Goal: Complete application form

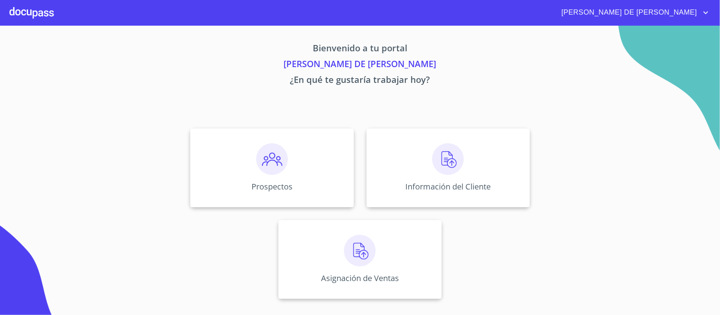
click at [417, 164] on div "Información del Cliente" at bounding box center [448, 167] width 163 height 79
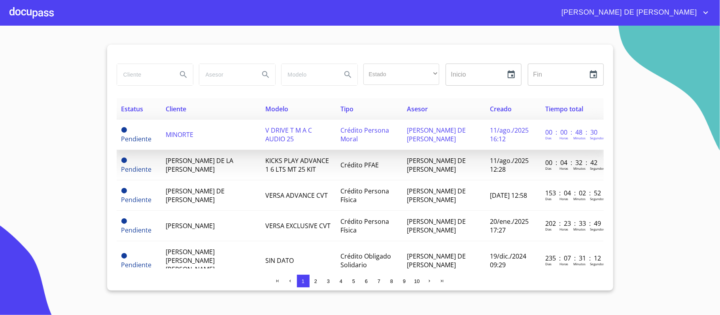
click at [179, 139] on span "MINORTE" at bounding box center [180, 134] width 28 height 9
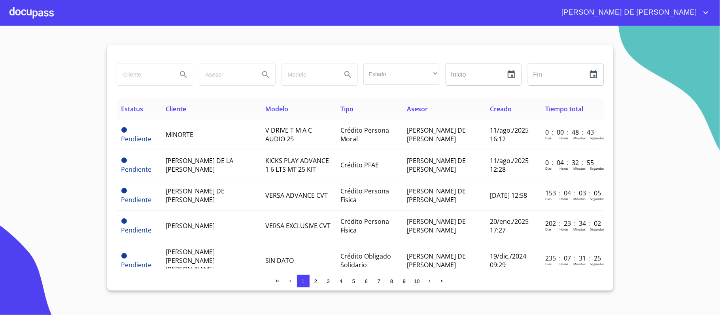
click at [142, 66] on input "search" at bounding box center [144, 74] width 54 height 21
type input "MINORTE"
click at [184, 81] on button "Search" at bounding box center [183, 74] width 19 height 19
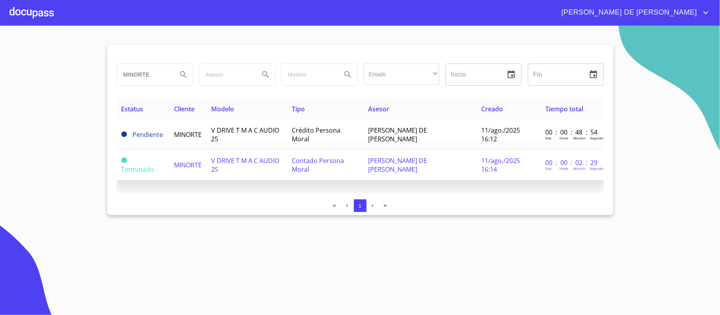
click at [197, 166] on span "MINORTE" at bounding box center [188, 165] width 28 height 9
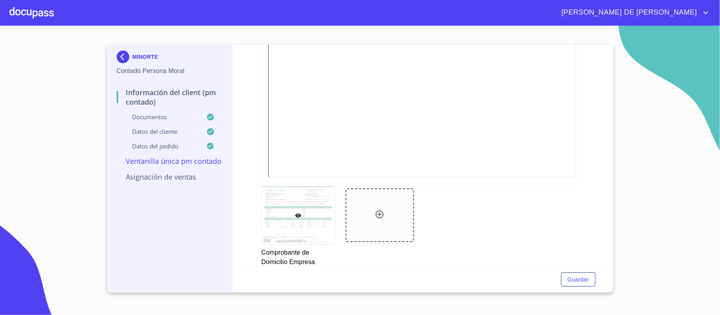
scroll to position [211, 0]
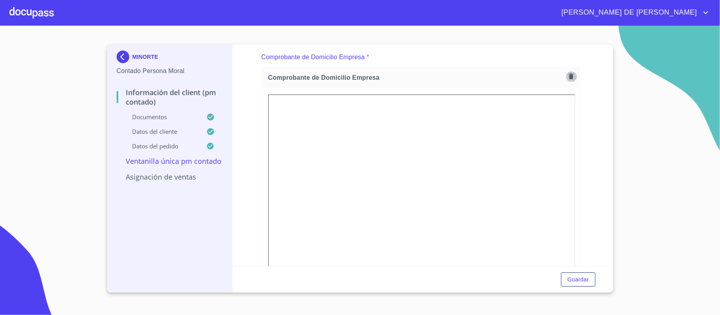
click at [569, 79] on icon "button" at bounding box center [571, 77] width 4 height 6
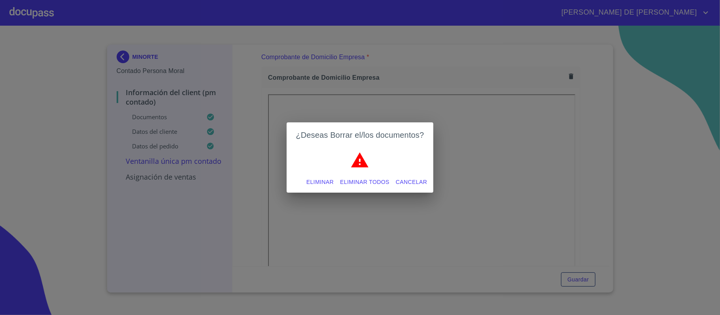
click at [323, 182] on span "Eliminar" at bounding box center [319, 183] width 27 height 10
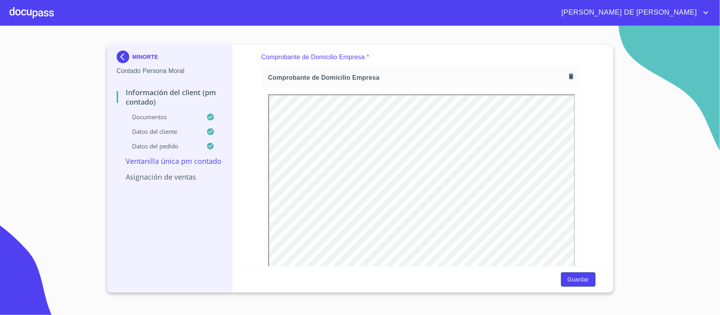
scroll to position [0, 0]
click at [572, 280] on span "Guardar" at bounding box center [577, 280] width 21 height 10
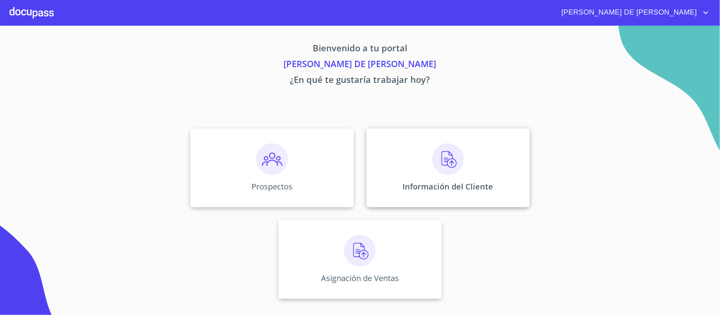
click at [461, 167] on img at bounding box center [448, 160] width 32 height 32
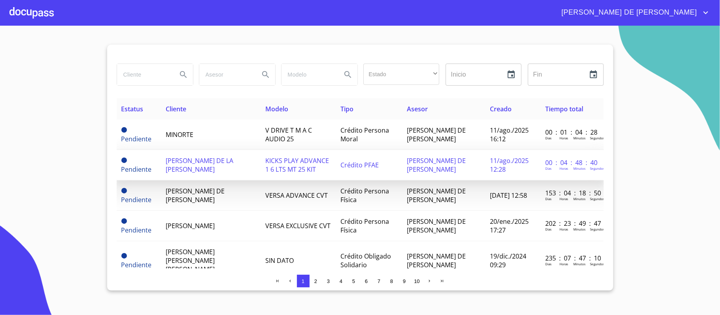
click at [189, 161] on span "[PERSON_NAME] DE LA [PERSON_NAME]" at bounding box center [200, 165] width 68 height 17
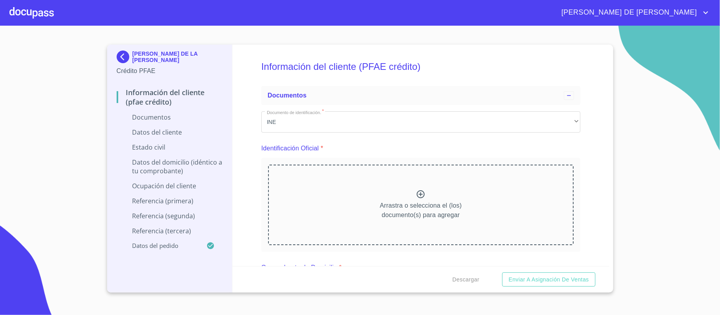
click at [412, 188] on div "Arrastra o selecciona el (los) documento(s) para agregar" at bounding box center [421, 205] width 306 height 81
click at [389, 178] on div "Arrastra o selecciona el (los) documento(s) para agregar" at bounding box center [421, 205] width 306 height 81
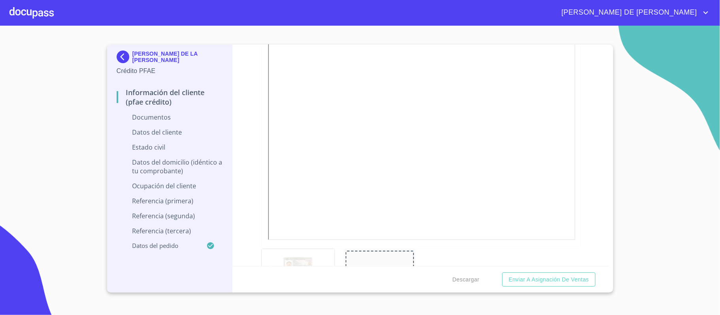
scroll to position [263, 0]
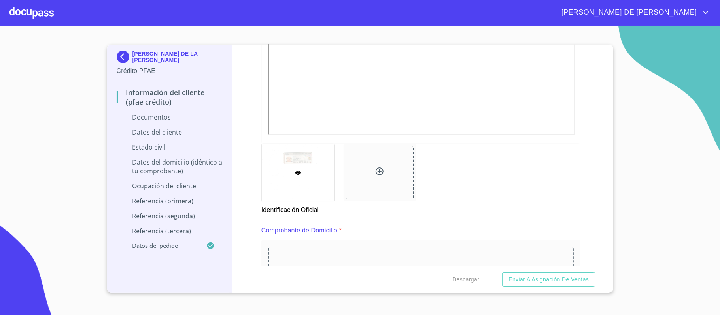
click at [377, 165] on div at bounding box center [380, 173] width 69 height 54
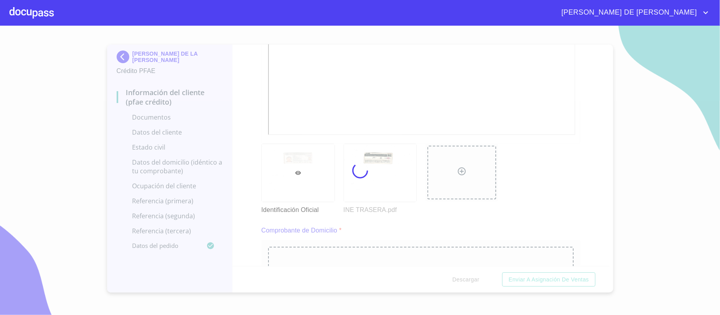
click at [575, 191] on div at bounding box center [360, 171] width 720 height 290
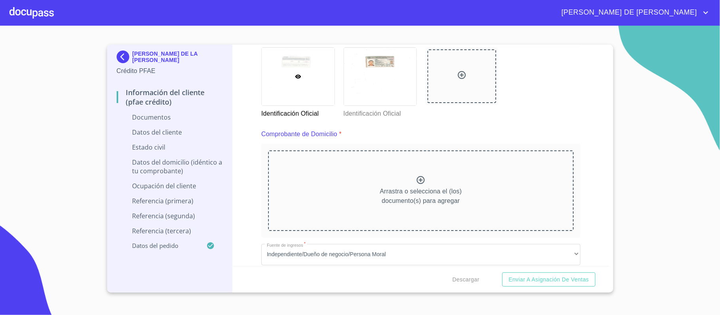
scroll to position [369, 0]
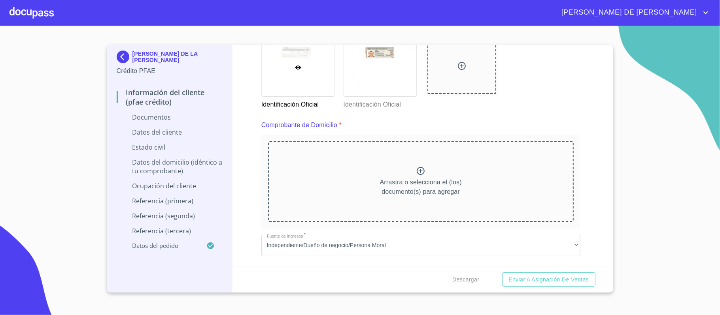
click at [419, 174] on icon at bounding box center [421, 171] width 8 height 8
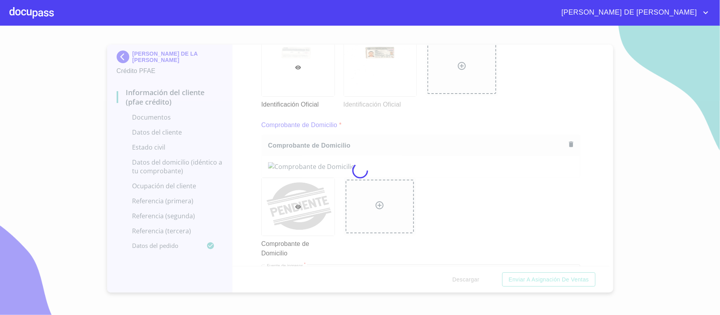
click at [580, 186] on div "Información del cliente (PFAE crédito) Documentos Documento de identificación. …" at bounding box center [420, 156] width 377 height 222
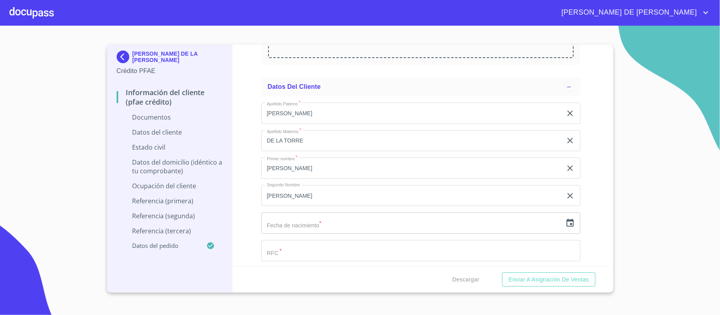
scroll to position [1212, 0]
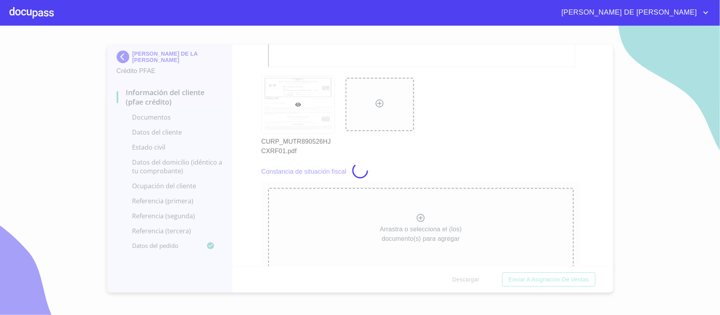
click at [266, 165] on div at bounding box center [360, 171] width 720 height 290
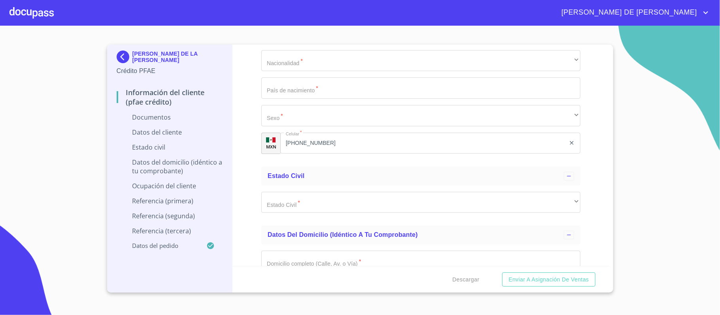
scroll to position [1792, 0]
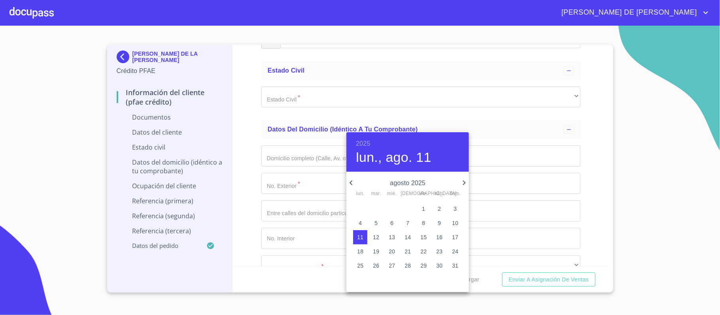
click at [362, 140] on h6 "2025" at bounding box center [363, 143] width 14 height 11
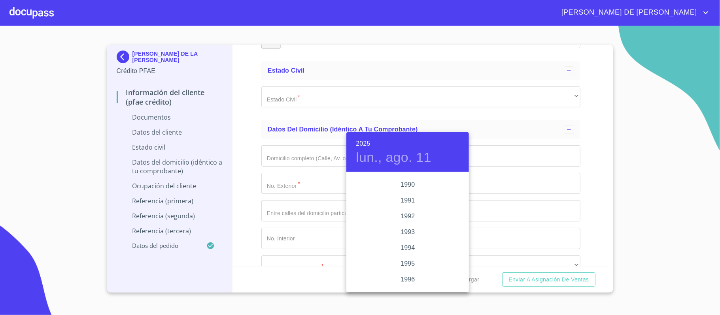
scroll to position [1007, 0]
click at [402, 184] on div "1989" at bounding box center [407, 186] width 123 height 16
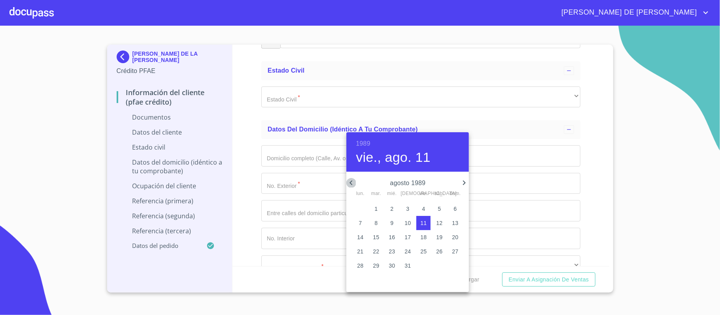
click at [350, 183] on icon "button" at bounding box center [350, 182] width 9 height 9
click at [353, 184] on icon "button" at bounding box center [350, 182] width 9 height 9
click at [419, 253] on span "26" at bounding box center [423, 252] width 14 height 8
type input "26 de may. de 1989"
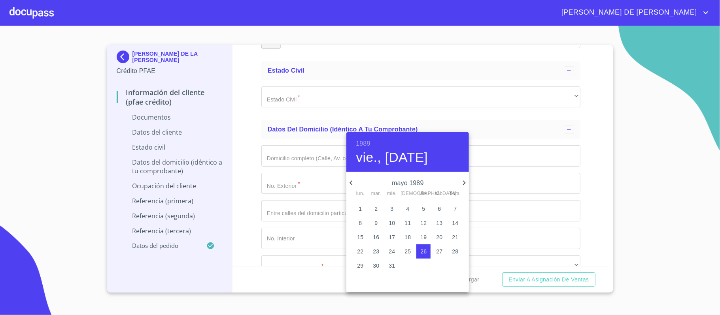
click at [287, 146] on div at bounding box center [360, 157] width 720 height 315
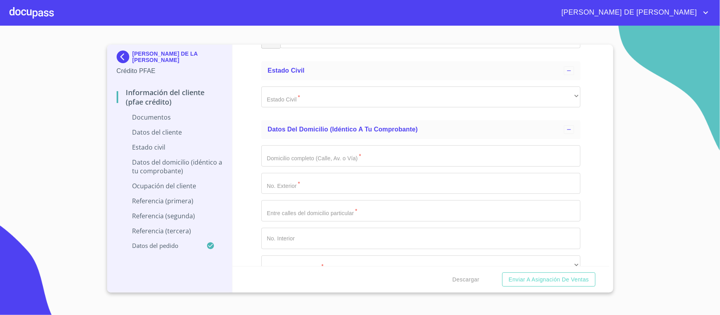
type input "MUTR890526U63"
type input "MUTR890526HJCXRF01"
type input "1574577835"
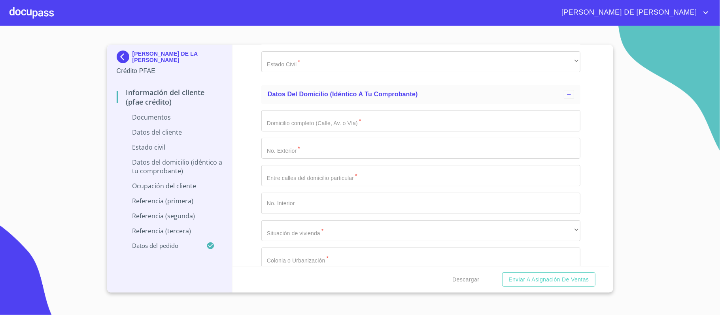
scroll to position [1845, 0]
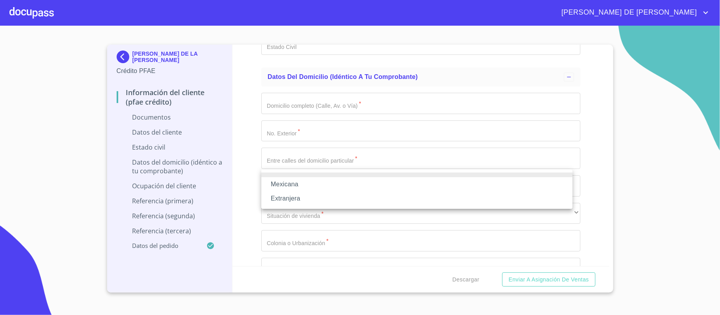
click at [299, 188] on li "Mexicana" at bounding box center [416, 185] width 311 height 14
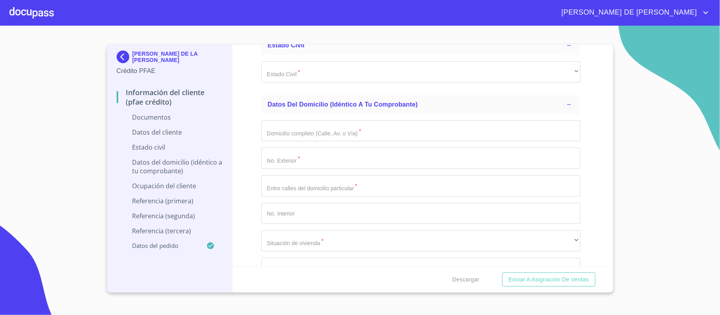
type input "[GEOGRAPHIC_DATA]"
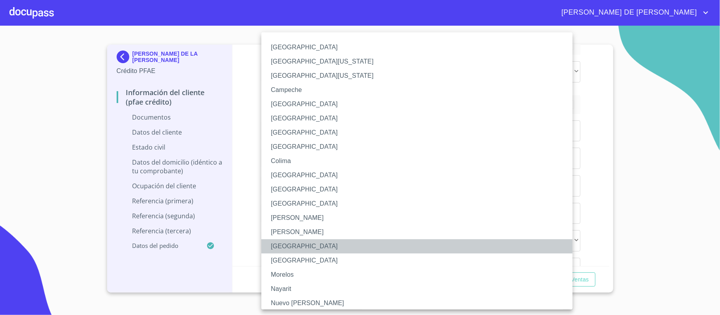
click at [295, 241] on li "[GEOGRAPHIC_DATA]" at bounding box center [420, 247] width 319 height 14
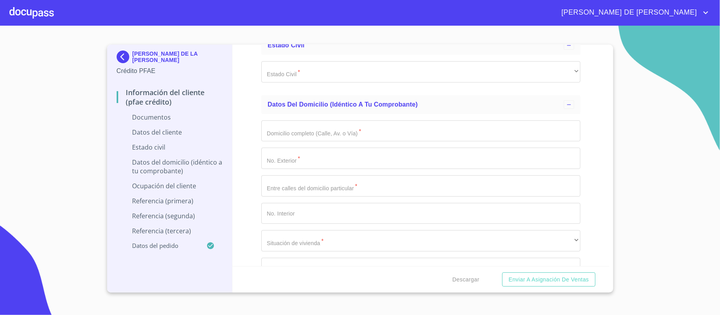
click at [253, 208] on div "Información del cliente (PFAE crédito) Documentos Documento de identificación. …" at bounding box center [420, 156] width 377 height 222
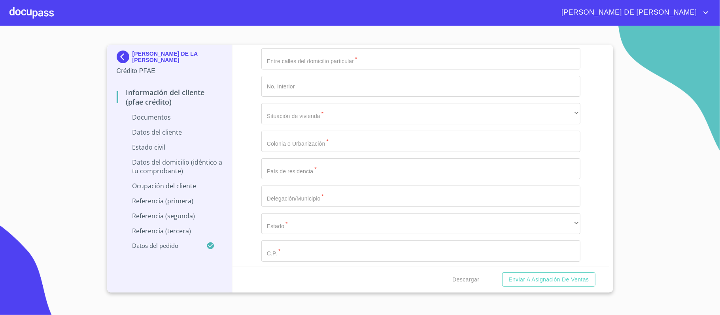
scroll to position [2003, 0]
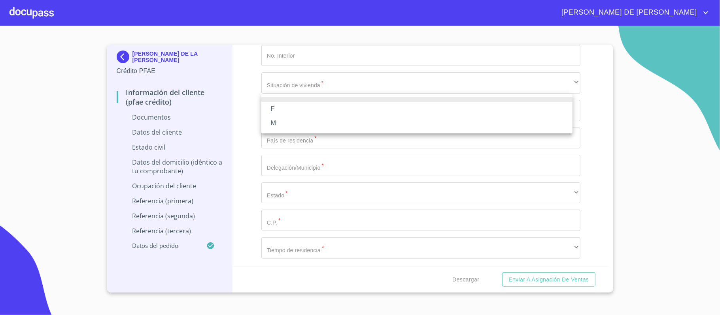
click at [304, 123] on li "M" at bounding box center [416, 123] width 311 height 14
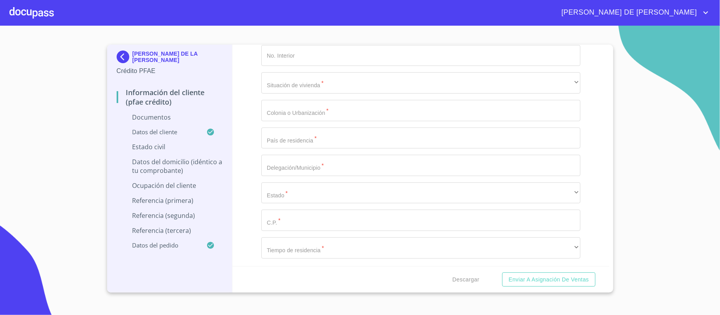
scroll to position [2108, 0]
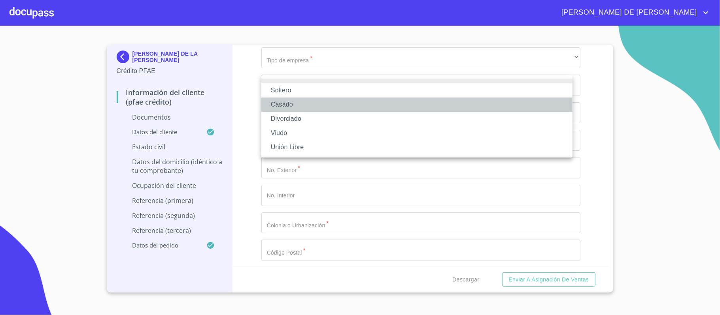
click at [318, 98] on li "Casado" at bounding box center [416, 105] width 311 height 14
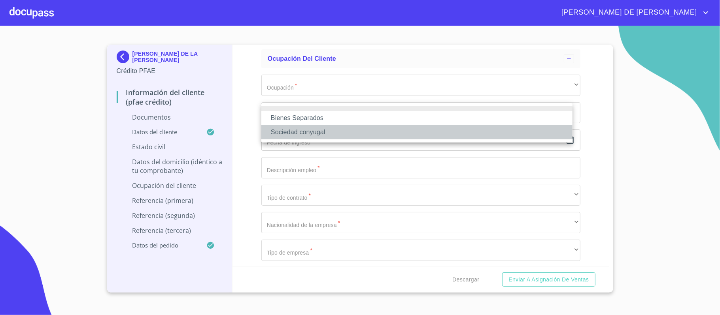
click at [323, 127] on li "Sociedad conyugal" at bounding box center [416, 132] width 311 height 14
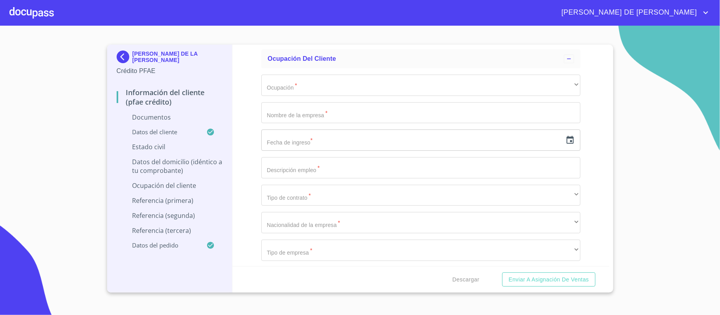
type input "[PERSON_NAME]"
type input "1"
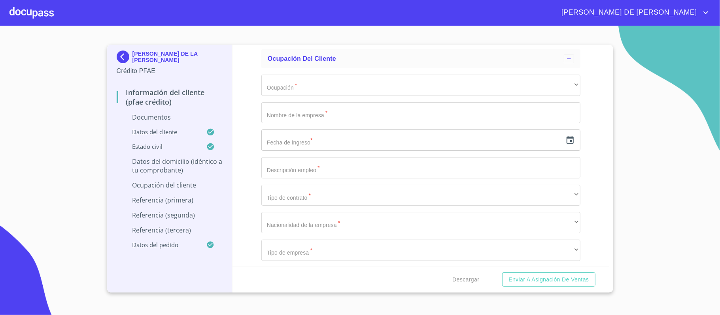
scroll to position [2231, 0]
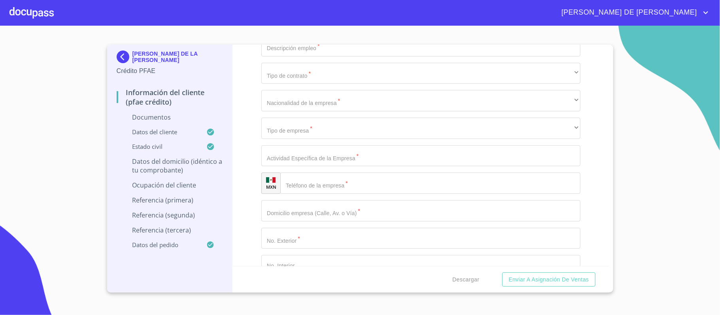
type input "5 AÑOS"
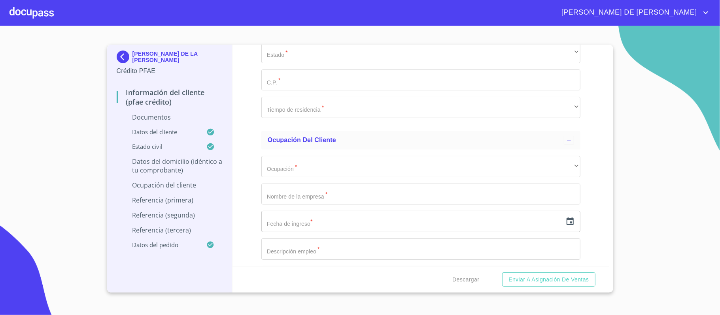
type input "ALAMO"
type input "1607"
type input "ALAMO Y [PERSON_NAME]"
type input "33"
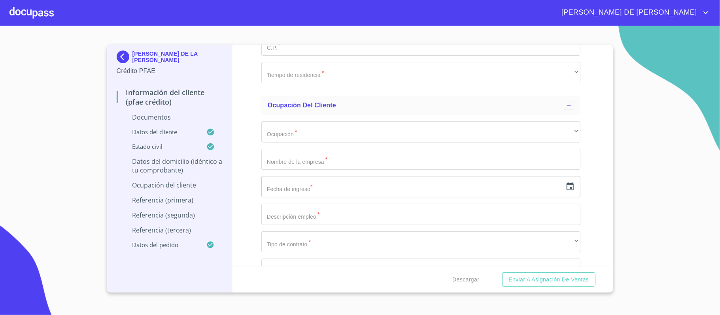
scroll to position [2389, 0]
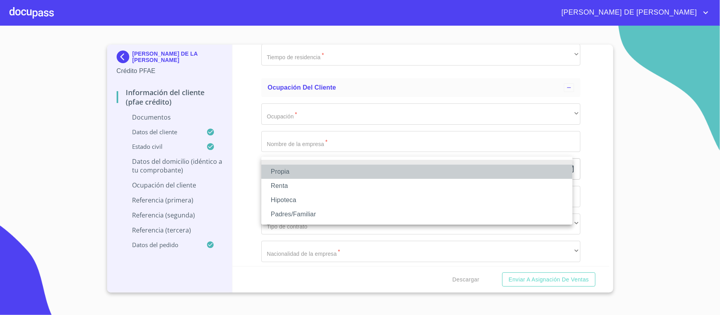
click at [294, 174] on li "Propia" at bounding box center [416, 172] width 311 height 14
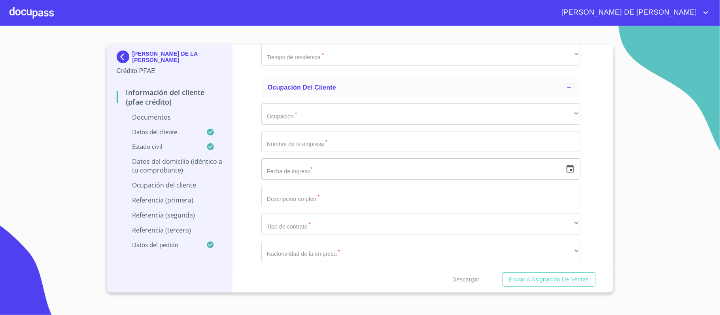
type input "JARDINES DE LA PRIMAVERA"
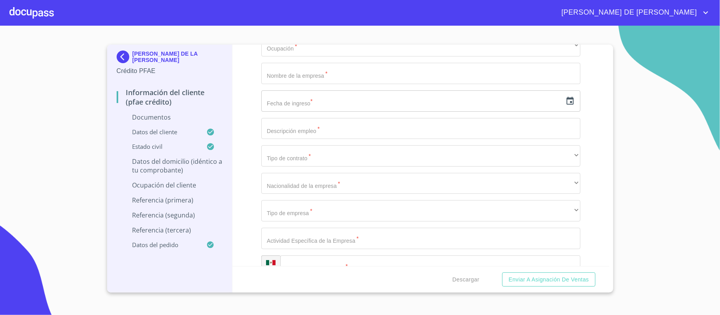
scroll to position [2494, 0]
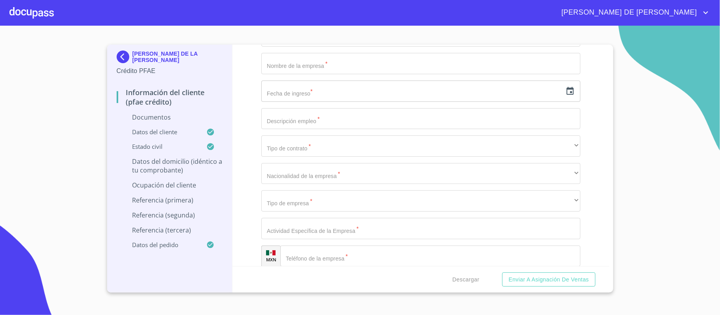
type input "[GEOGRAPHIC_DATA]"
type input "ZAPOPAN"
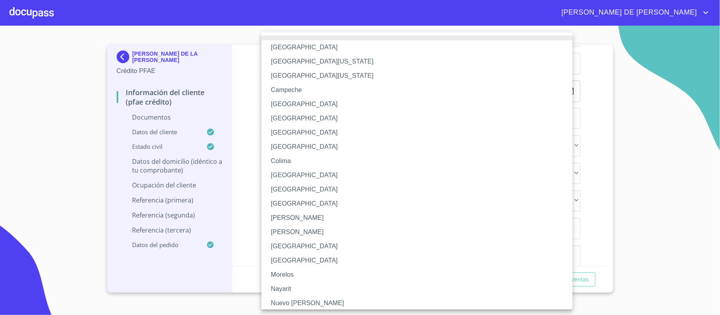
click at [288, 244] on li "[GEOGRAPHIC_DATA]" at bounding box center [420, 247] width 319 height 14
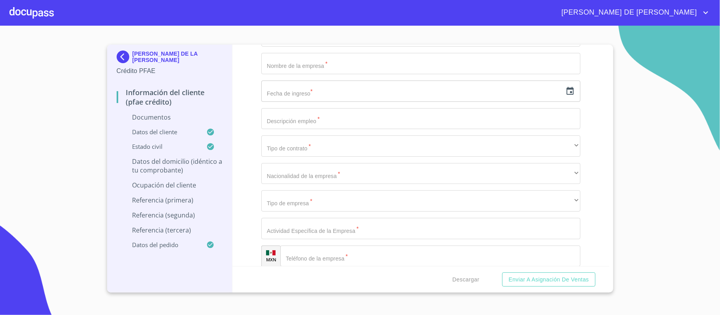
type input "45066"
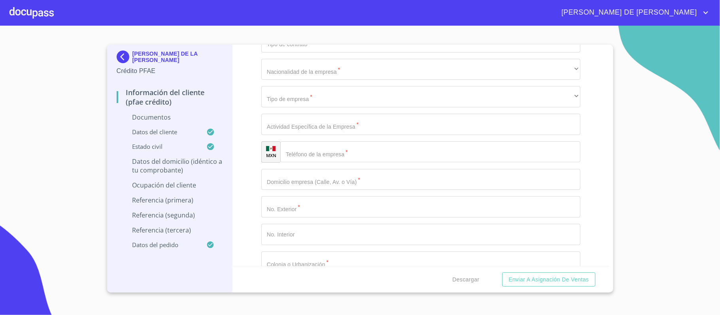
scroll to position [2600, 0]
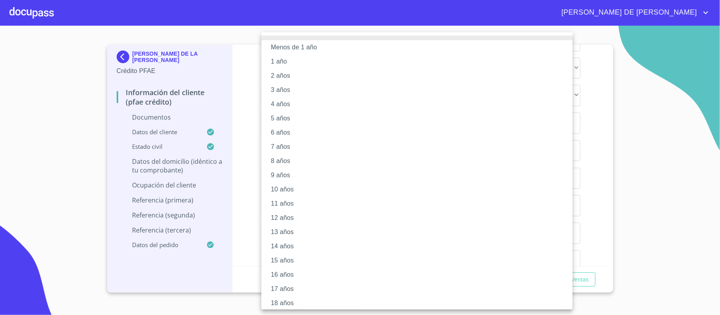
click at [295, 162] on li "8 años" at bounding box center [420, 161] width 319 height 14
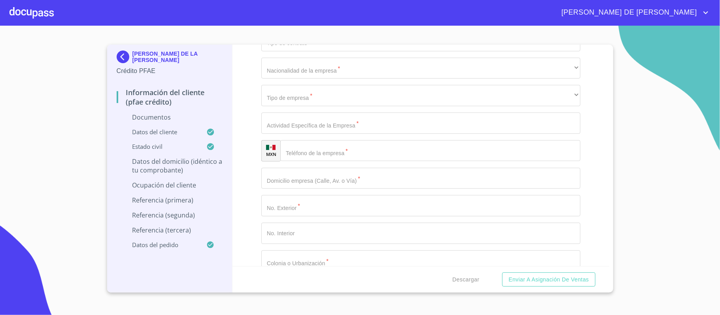
click at [248, 137] on div "Información del cliente (PFAE crédito) Documentos Documento de identificación. …" at bounding box center [420, 156] width 377 height 222
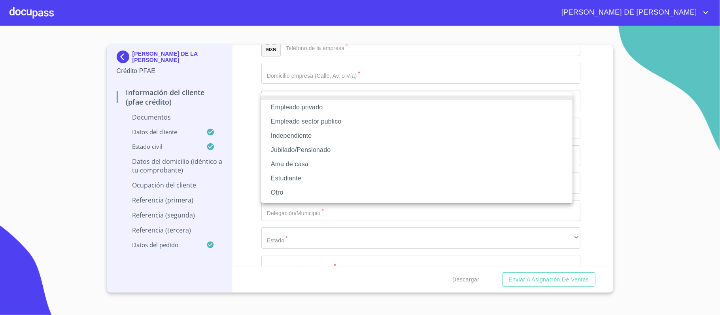
click at [318, 105] on li "Empleado privado" at bounding box center [416, 107] width 311 height 14
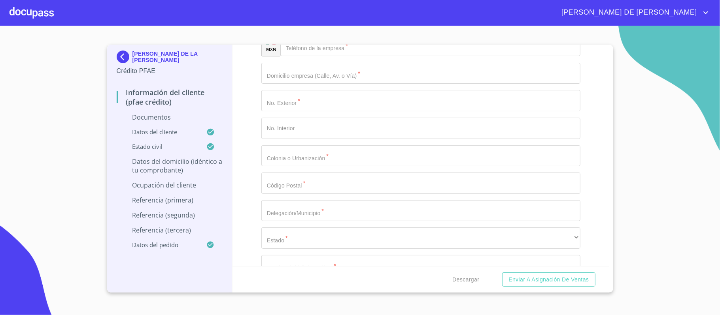
type input "[PERSON_NAME] DE LA [PERSON_NAME]"
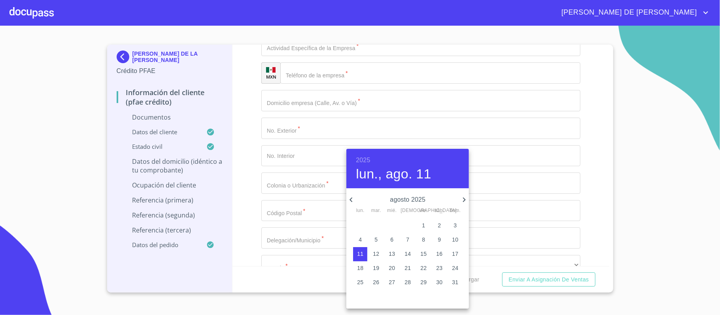
click at [369, 161] on h6 "2025" at bounding box center [363, 160] width 14 height 11
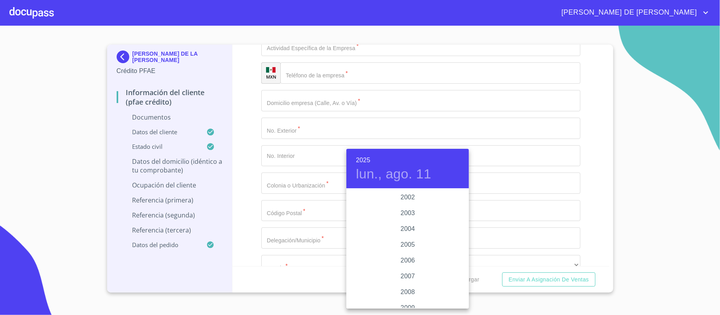
scroll to position [1270, 0]
click at [395, 251] on div "2009" at bounding box center [407, 256] width 123 height 16
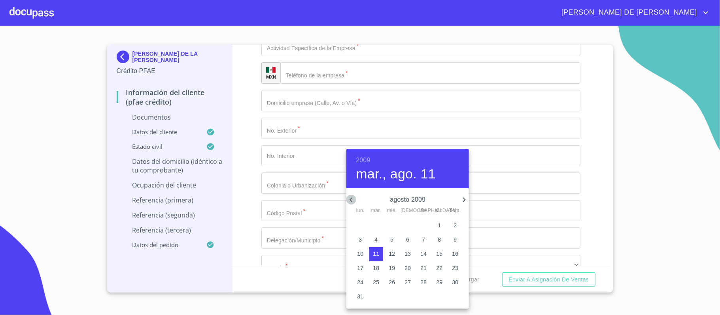
click at [354, 201] on icon "button" at bounding box center [350, 199] width 9 height 9
click at [426, 222] on span "1" at bounding box center [423, 226] width 14 height 8
type input "1 de may. de 2009"
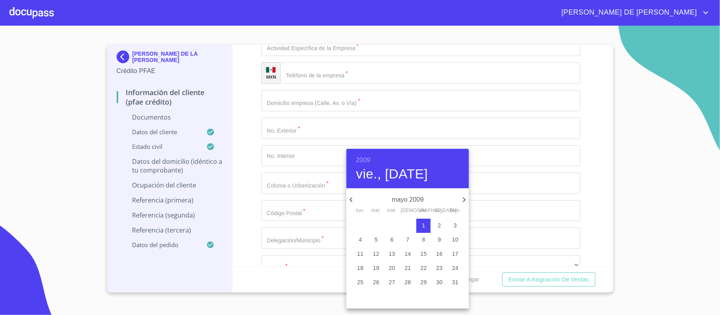
click at [303, 187] on div at bounding box center [360, 157] width 720 height 315
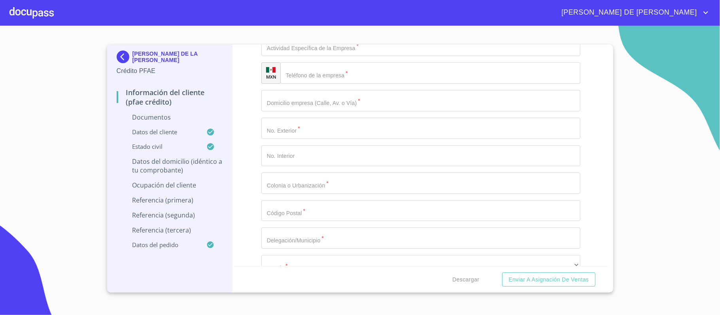
type input "MARKETING"
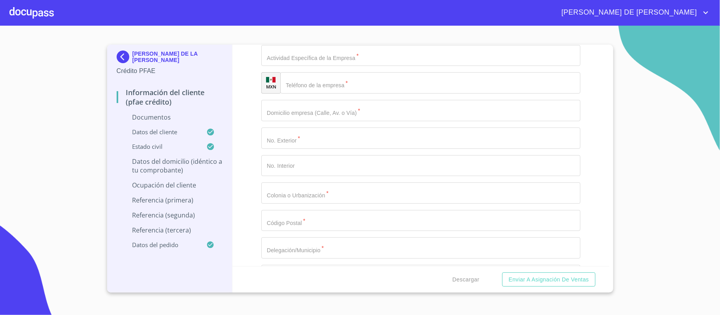
scroll to position [2705, 0]
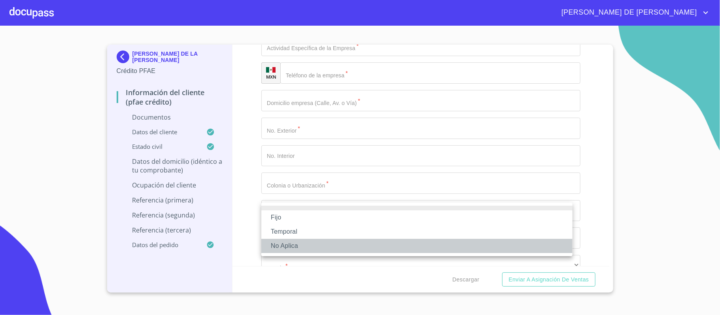
click at [299, 245] on li "No Aplica" at bounding box center [416, 246] width 311 height 14
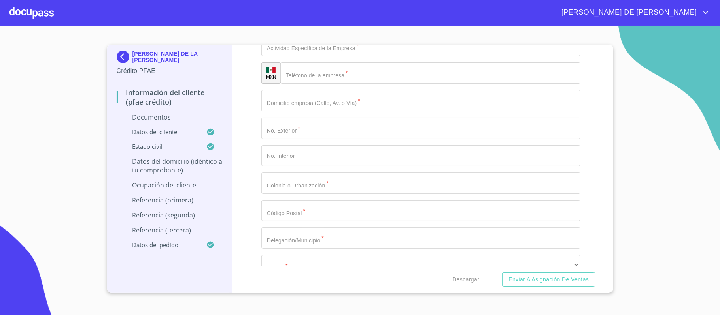
type input "100000"
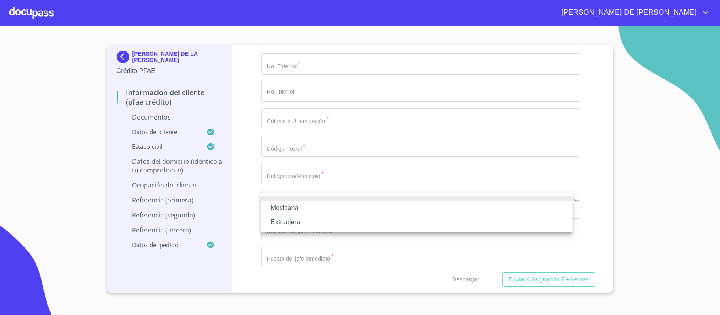
click at [300, 208] on li "Mexicana" at bounding box center [416, 208] width 311 height 14
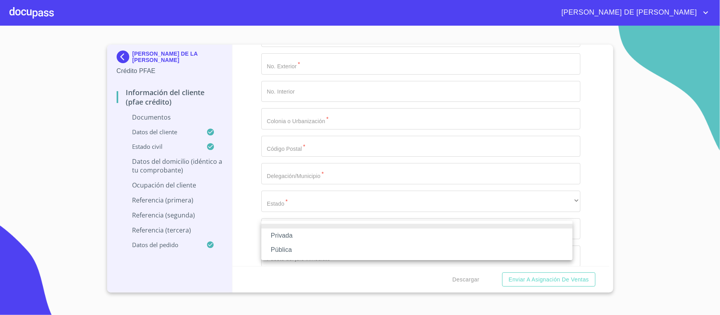
click at [308, 237] on li "Privada" at bounding box center [416, 236] width 311 height 14
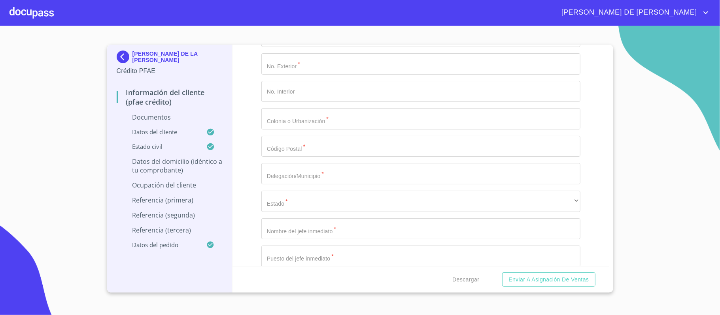
type input "MARKETING DIGITAL"
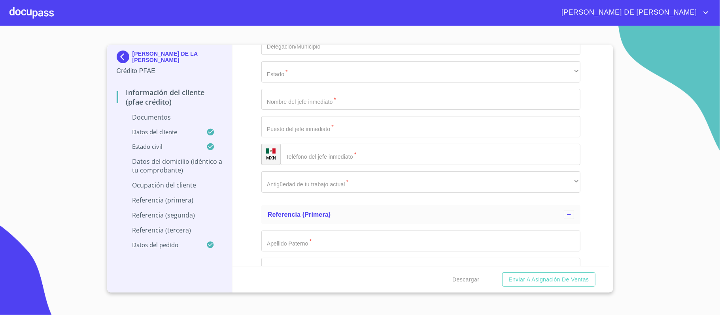
type input "[PHONE_NUMBER]"
type input "12 DE DICIEMBRE"
type input "137"
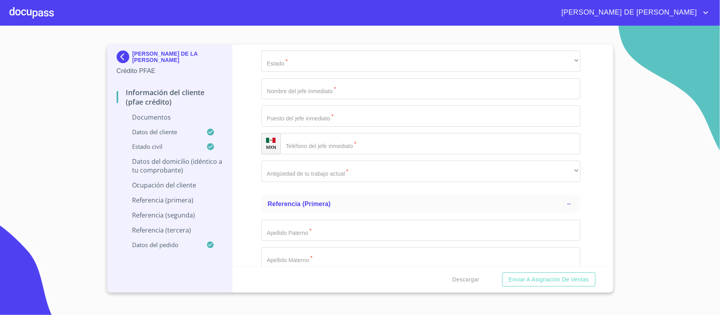
scroll to position [2962, 0]
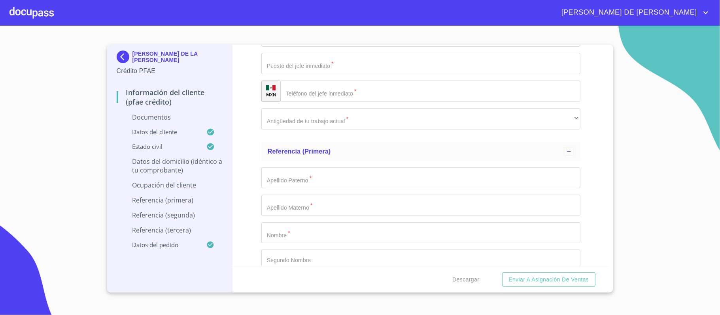
type input "CHAPALITA"
type input "45040"
type input "ZAPOPAN"
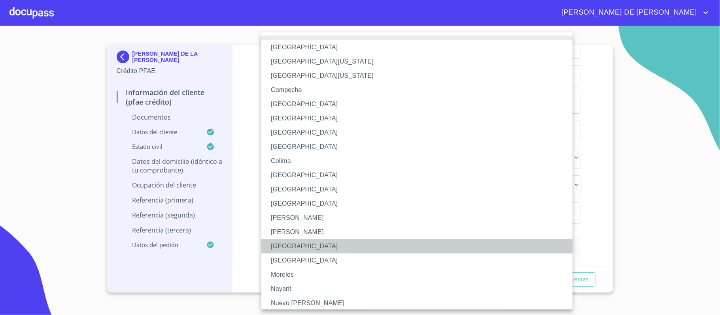
click at [301, 243] on li "[GEOGRAPHIC_DATA]" at bounding box center [420, 247] width 319 height 14
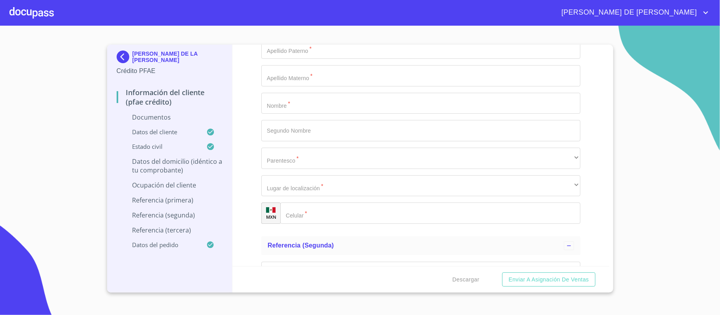
type input "EL MISMO"
type input "PFAE"
type input "[PHONE_NUMBER]"
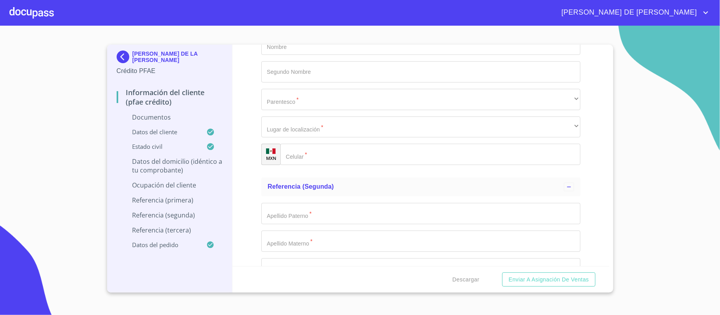
scroll to position [3155, 0]
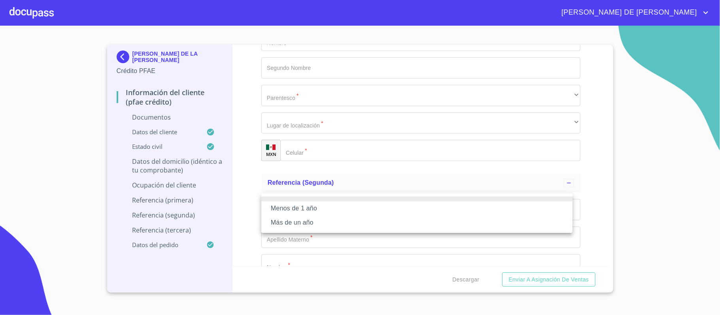
click at [312, 226] on li "Más de un año" at bounding box center [416, 223] width 311 height 14
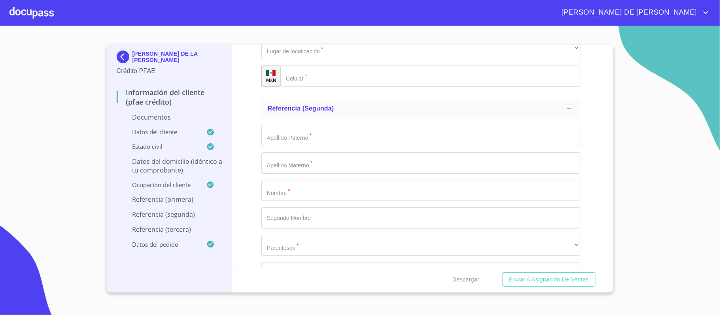
scroll to position [3313, 0]
type input "[PERSON_NAME]"
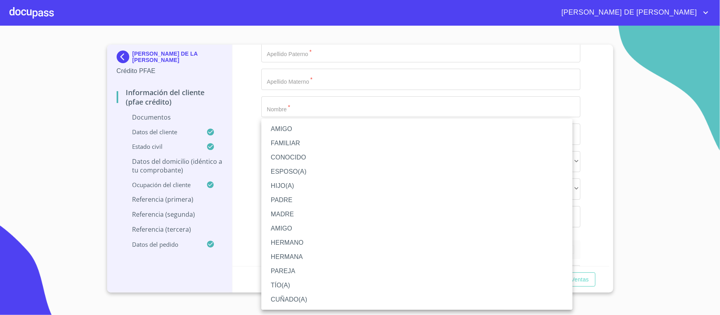
click at [296, 129] on li "AMIGO" at bounding box center [416, 129] width 311 height 14
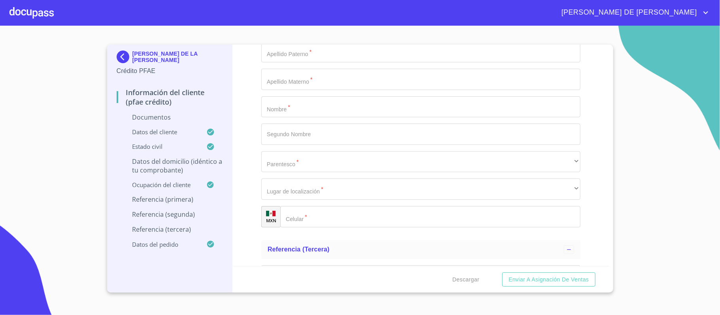
click at [251, 134] on div "Información del cliente (PFAE crédito) Documentos Documento de identificación. …" at bounding box center [420, 156] width 377 height 222
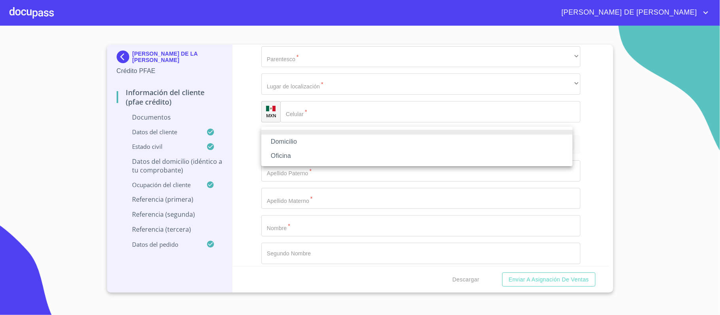
click at [295, 143] on li "Domicilio" at bounding box center [416, 142] width 311 height 14
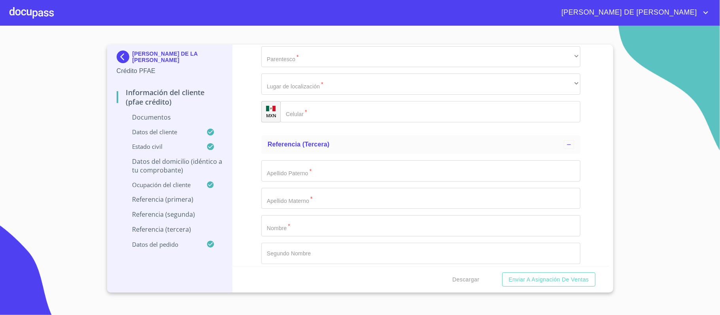
type input "[PHONE_NUMBER]"
type input "L"
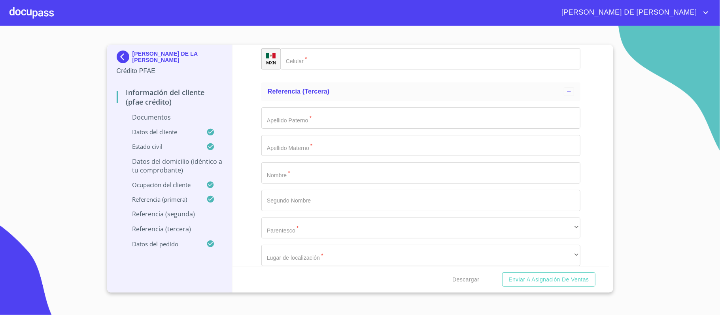
type input "[PERSON_NAME]"
type input "T"
type input "[PERSON_NAME]"
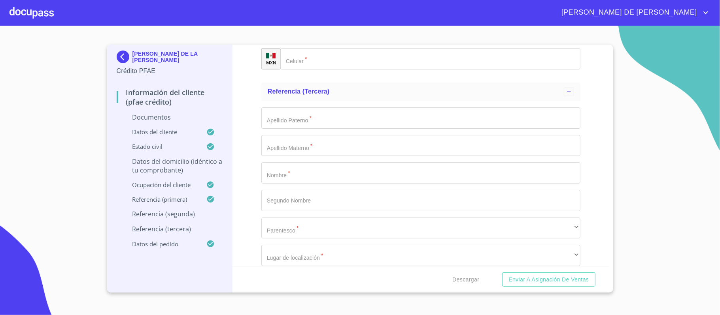
scroll to position [3596, 0]
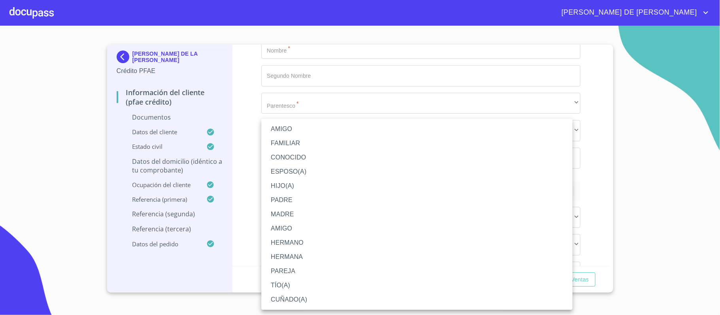
click at [307, 162] on li "CONOCIDO" at bounding box center [416, 158] width 311 height 14
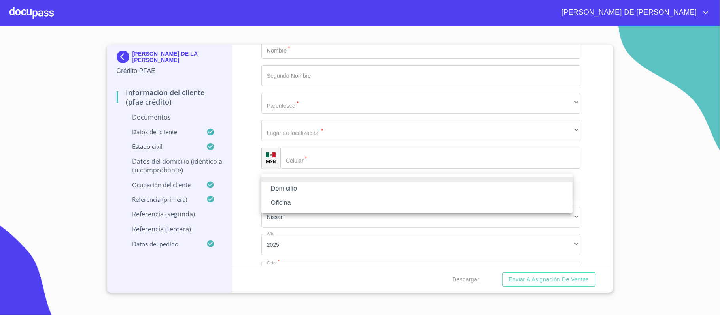
click at [323, 187] on li "Domicilio" at bounding box center [416, 189] width 311 height 14
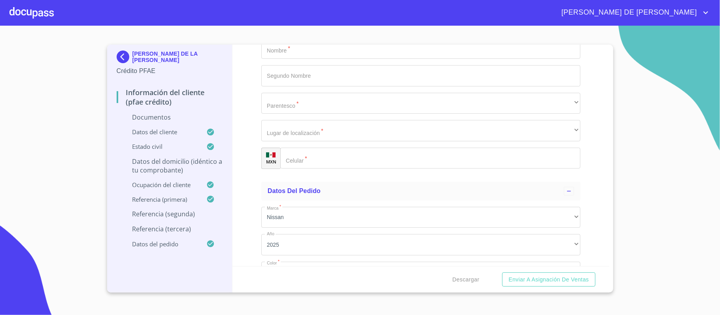
type input "[PHONE_NUMBER]"
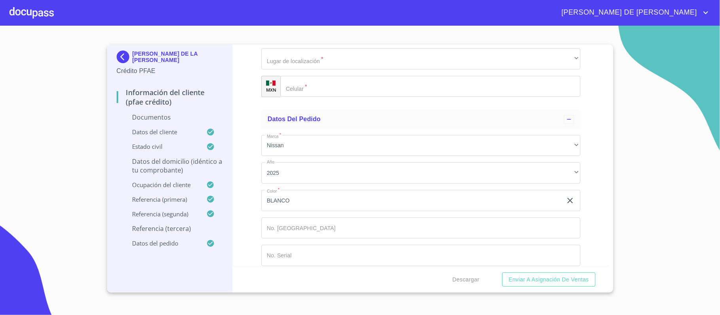
scroll to position [3754, 0]
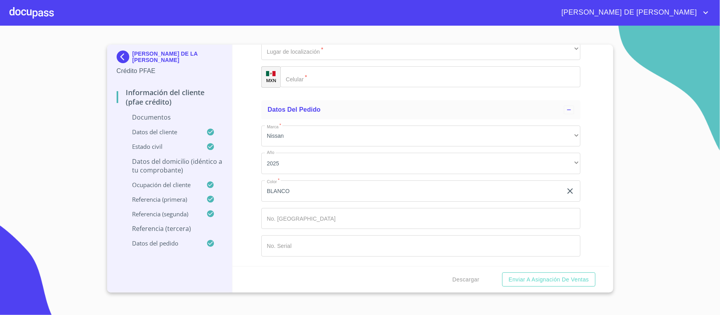
type input "[PERSON_NAME]"
click at [308, 33] on div "​" at bounding box center [420, 21] width 319 height 21
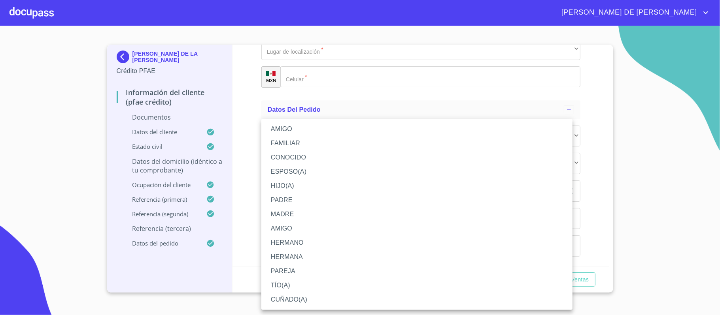
click at [301, 127] on li "AMIGO" at bounding box center [416, 129] width 311 height 14
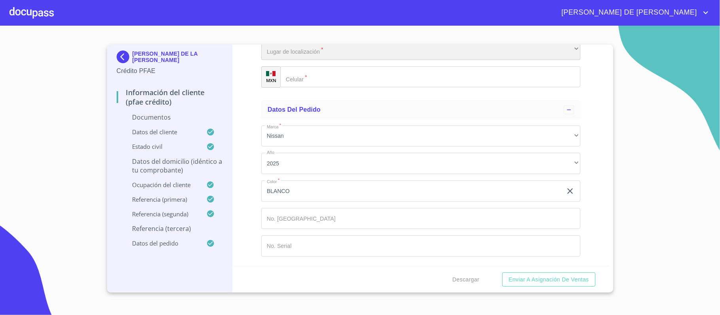
click at [311, 60] on div "​" at bounding box center [420, 49] width 319 height 21
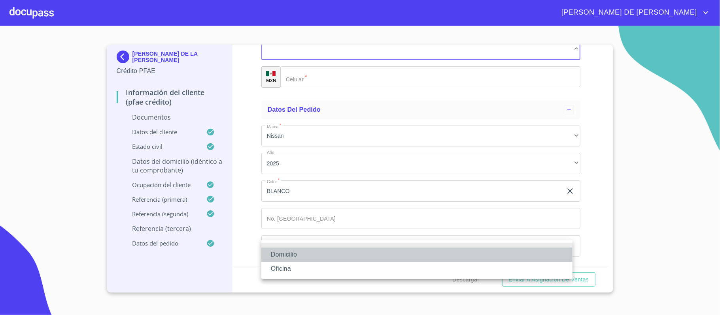
click at [291, 253] on li "Domicilio" at bounding box center [416, 255] width 311 height 14
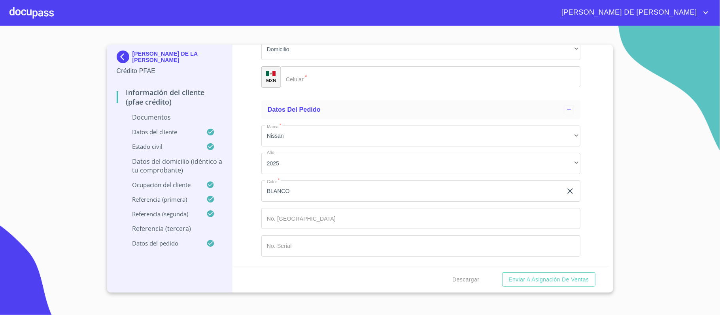
click at [246, 207] on div "Información del cliente (PFAE crédito) Documentos Documento de identificación. …" at bounding box center [420, 156] width 377 height 222
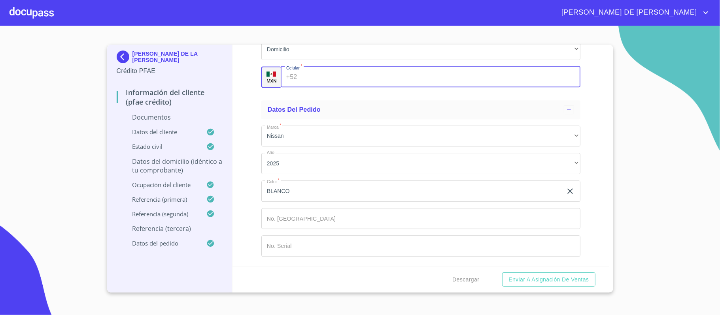
click at [342, 77] on input "Documento de identificación.   *" at bounding box center [440, 76] width 280 height 21
type input "[PHONE_NUMBER]"
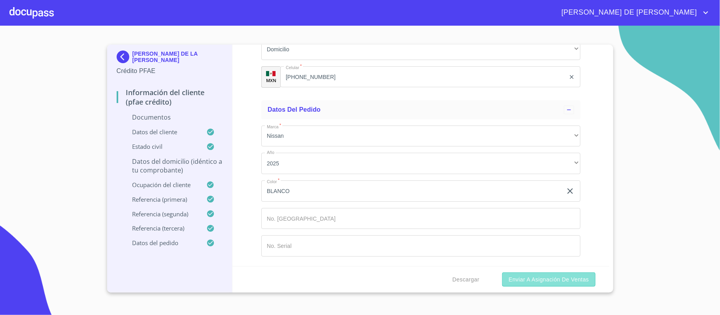
click at [554, 286] on button "Enviar a Asignación de Ventas" at bounding box center [548, 280] width 93 height 15
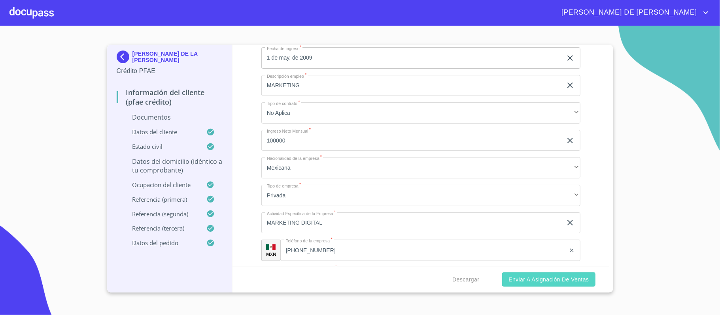
type input "$3,500,000"
click at [571, 278] on span "Enviar a Asignación de Ventas" at bounding box center [548, 280] width 80 height 10
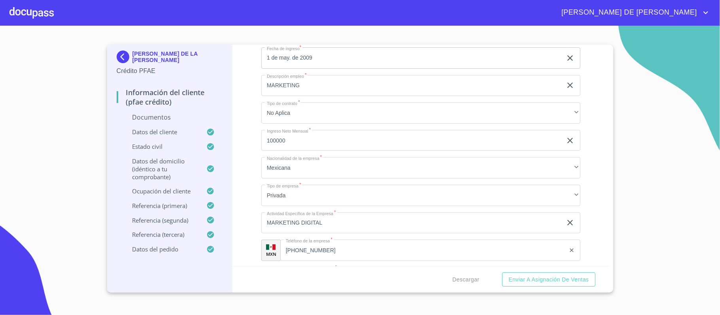
click at [44, 14] on div at bounding box center [31, 12] width 44 height 25
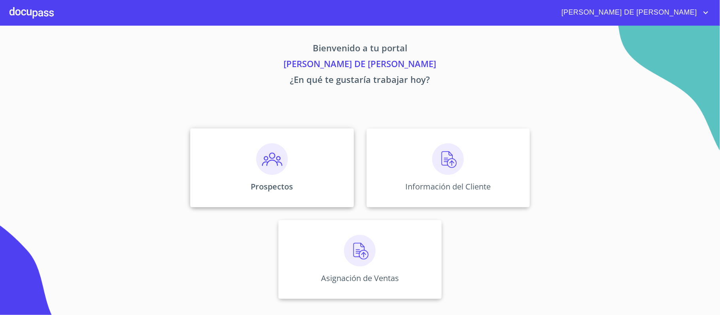
click at [251, 167] on div "Prospectos" at bounding box center [271, 167] width 163 height 79
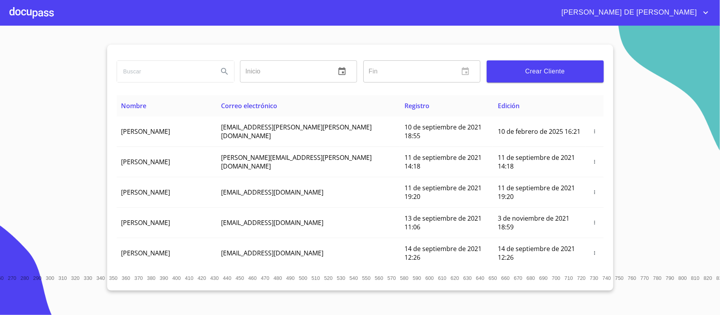
click at [190, 70] on input "search" at bounding box center [164, 71] width 95 height 21
click at [225, 70] on icon "Search" at bounding box center [224, 71] width 9 height 9
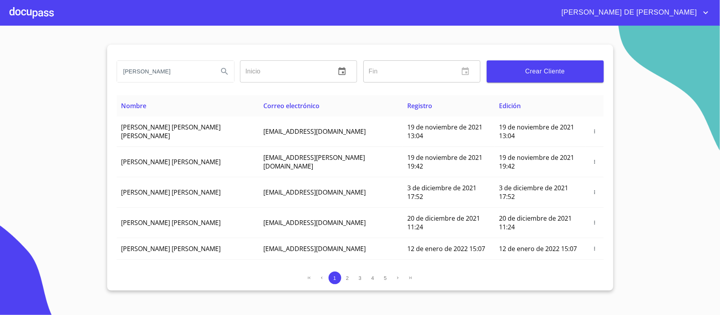
click at [183, 70] on input "[PERSON_NAME]" at bounding box center [164, 71] width 95 height 21
type input "[PERSON_NAME]"
click at [218, 70] on button "Search" at bounding box center [224, 71] width 19 height 19
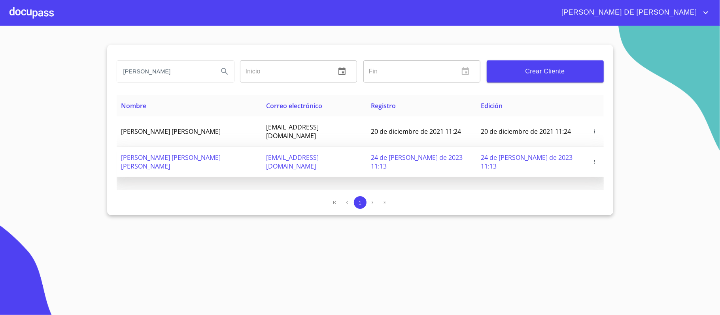
click at [593, 159] on icon "button" at bounding box center [595, 162] width 6 height 6
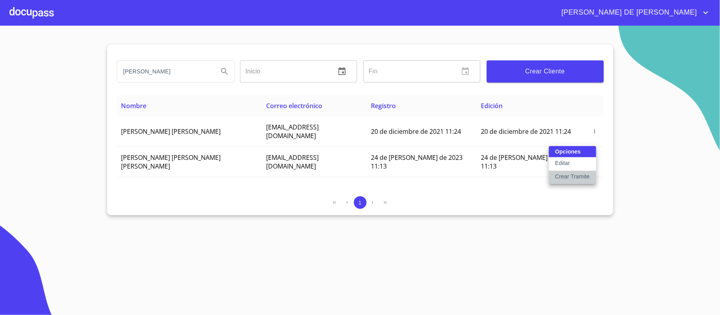
click at [578, 176] on p "Crear Tramite" at bounding box center [572, 177] width 35 height 8
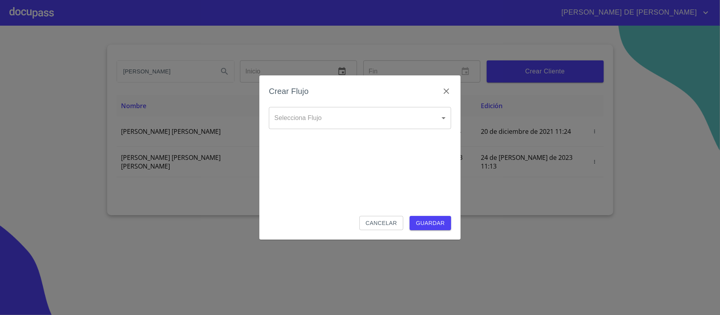
click at [345, 125] on body "[PERSON_NAME] DE [PERSON_NAME] ​ Fin ​ Crear Cliente Nombre Correo electrónico …" at bounding box center [360, 157] width 720 height 315
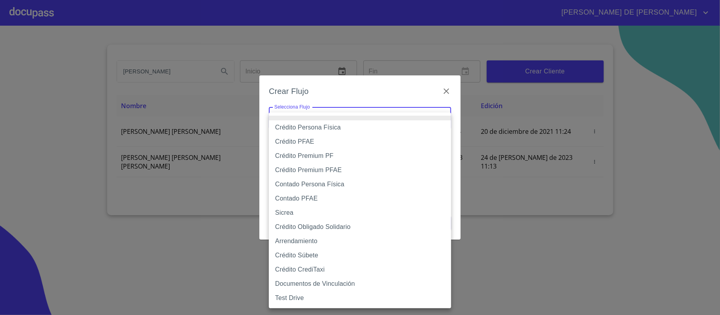
click at [337, 184] on li "Contado Persona Física" at bounding box center [360, 185] width 182 height 14
type input "60bf975b0d9865ccc2471536"
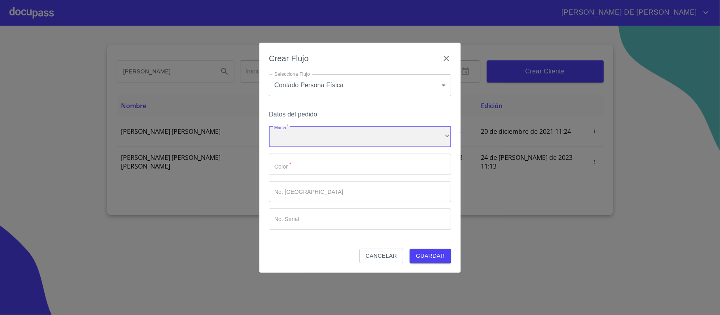
click at [329, 130] on div "​" at bounding box center [360, 137] width 182 height 21
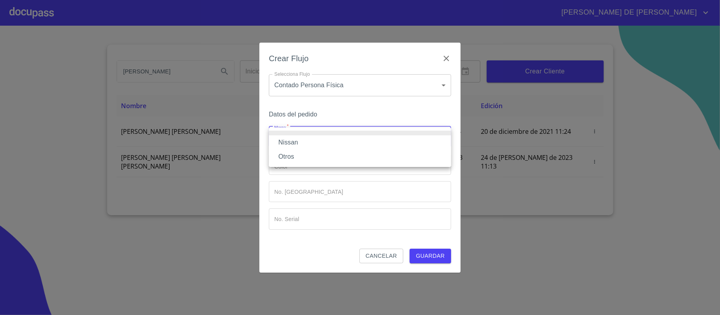
click at [323, 144] on li "Nissan" at bounding box center [360, 143] width 182 height 14
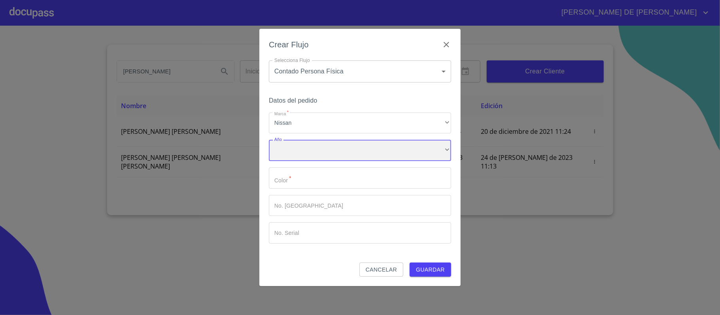
click at [311, 155] on div "​" at bounding box center [360, 150] width 182 height 21
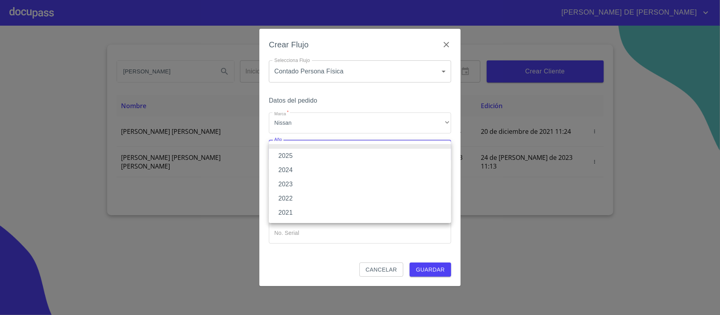
click at [299, 154] on li "2025" at bounding box center [360, 156] width 182 height 14
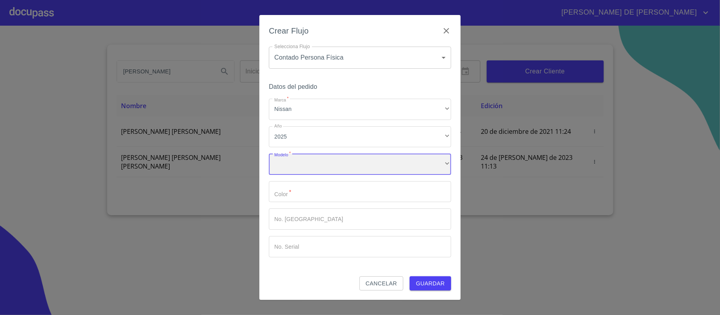
click at [300, 169] on div "​" at bounding box center [360, 164] width 182 height 21
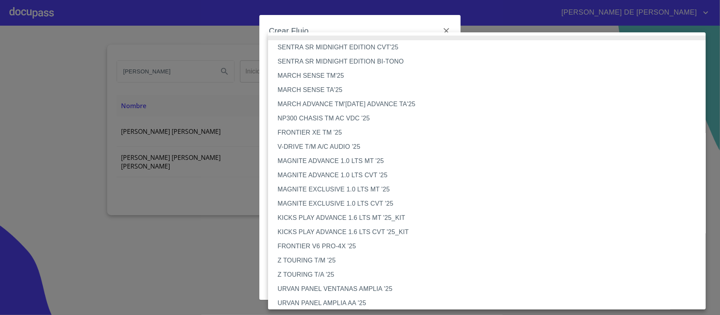
click at [311, 146] on li "V-DRIVE T/M A/C AUDIO '25" at bounding box center [491, 147] width 446 height 14
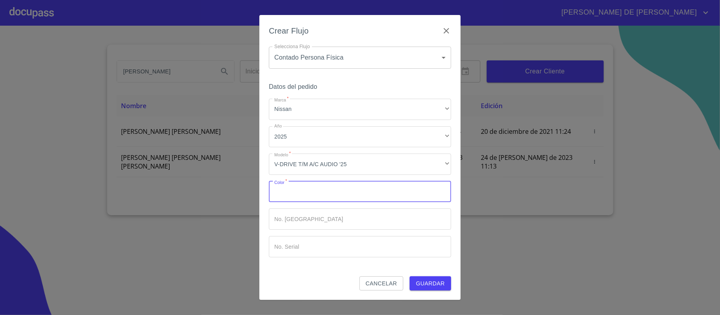
click at [309, 193] on input "Marca   *" at bounding box center [360, 191] width 182 height 21
type input "PLATA"
click at [429, 282] on span "Guardar" at bounding box center [430, 284] width 29 height 10
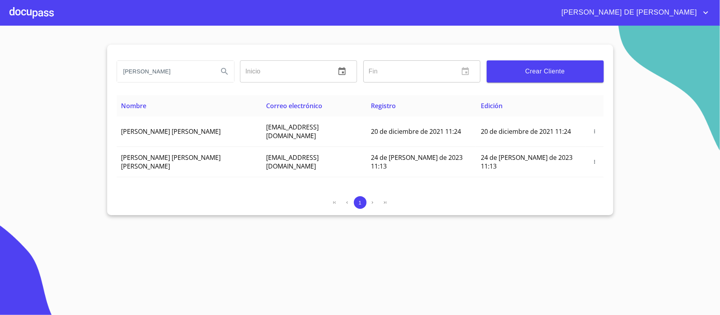
click at [40, 15] on div at bounding box center [31, 12] width 44 height 25
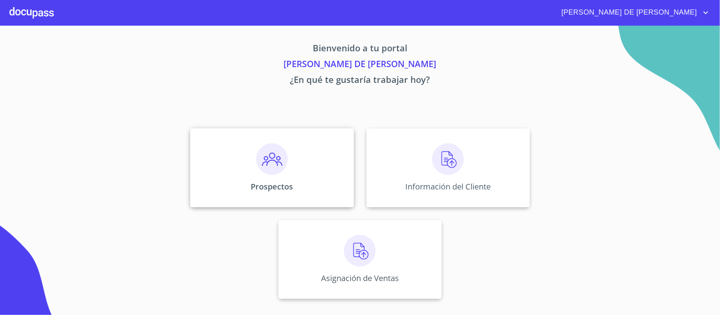
click at [253, 163] on div "Prospectos" at bounding box center [271, 167] width 163 height 79
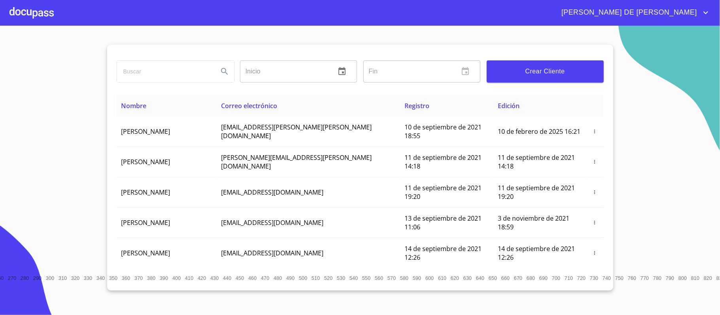
click at [175, 67] on input "search" at bounding box center [164, 71] width 95 height 21
type input "[PERSON_NAME] DE [PERSON_NAME]"
click at [221, 73] on icon "Search" at bounding box center [224, 71] width 9 height 9
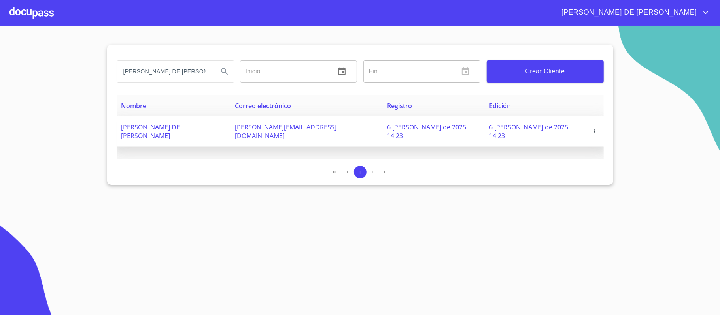
click at [595, 131] on span at bounding box center [595, 132] width 8 height 8
click at [589, 128] on td at bounding box center [594, 132] width 17 height 30
click at [594, 130] on icon "button" at bounding box center [594, 132] width 1 height 4
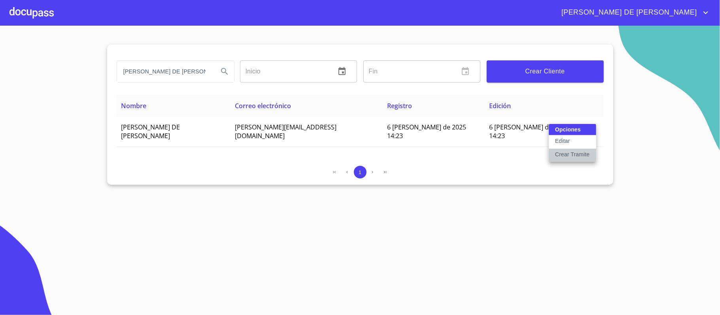
click at [573, 153] on p "Crear Tramite" at bounding box center [572, 155] width 35 height 8
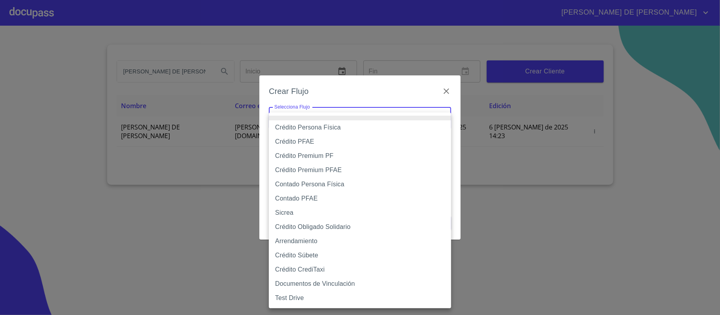
click at [315, 113] on body "[PERSON_NAME] DE [PERSON_NAME] [PERSON_NAME] DE [PERSON_NAME] Inicio ​ Fin ​ Cr…" at bounding box center [360, 157] width 720 height 315
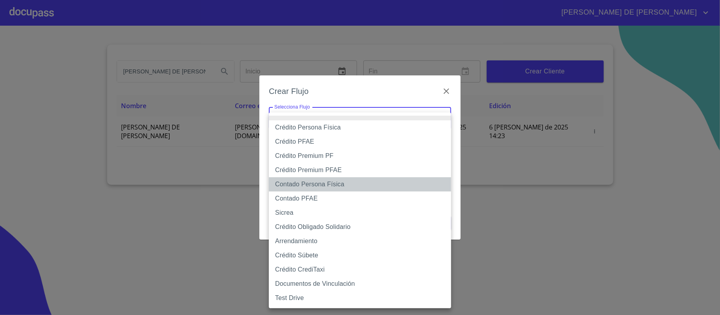
click at [344, 187] on li "Contado Persona Física" at bounding box center [360, 185] width 182 height 14
type input "60bf975b0d9865ccc2471536"
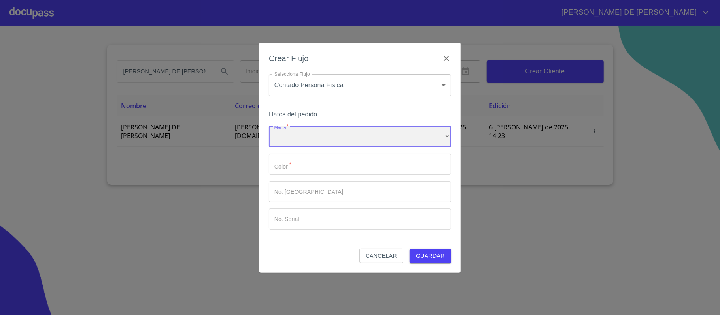
click at [352, 134] on div "​" at bounding box center [360, 137] width 182 height 21
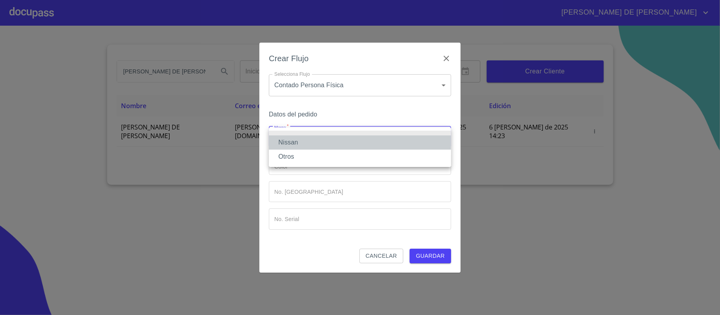
click at [338, 143] on li "Nissan" at bounding box center [360, 143] width 182 height 14
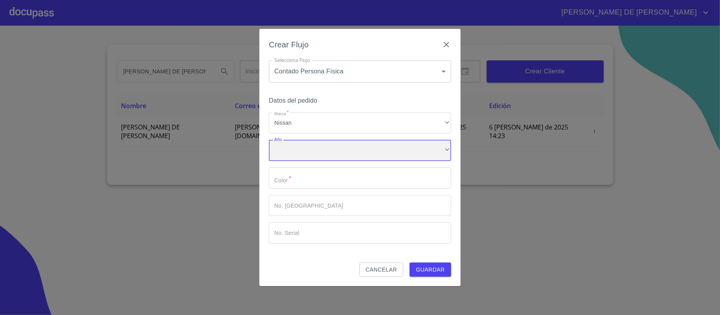
click at [333, 157] on div "​" at bounding box center [360, 150] width 182 height 21
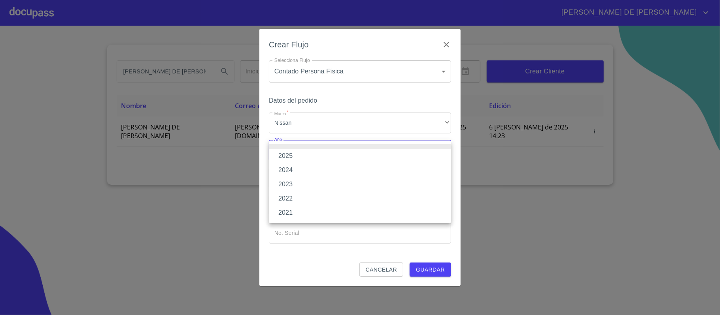
click at [333, 157] on li "2025" at bounding box center [360, 156] width 182 height 14
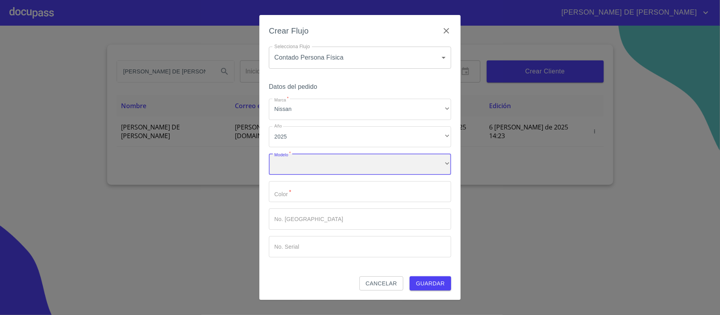
click at [332, 163] on div "​" at bounding box center [360, 164] width 182 height 21
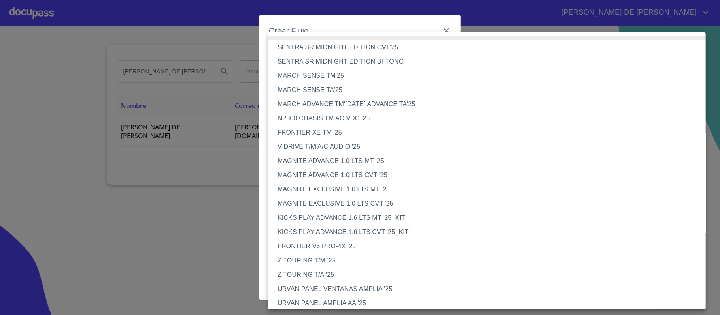
click at [184, 200] on div at bounding box center [360, 157] width 720 height 315
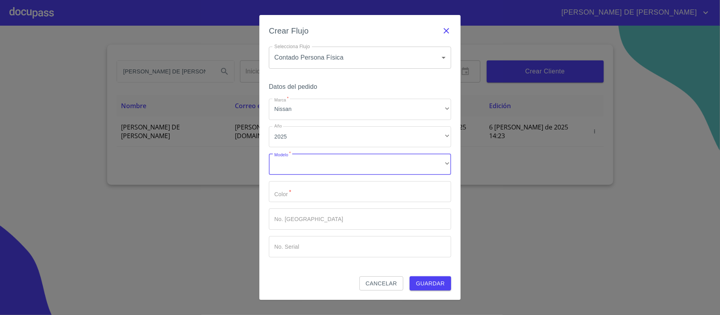
click at [445, 29] on icon "button" at bounding box center [447, 31] width 6 height 6
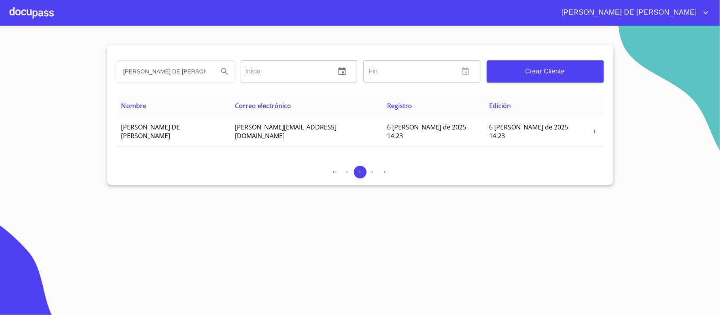
drag, startPoint x: 193, startPoint y: 76, endPoint x: 108, endPoint y: 64, distance: 86.3
click at [108, 64] on div "[PERSON_NAME] DE [PERSON_NAME] Inicio ​ Fin ​ Crear Cliente Nombre Correo elect…" at bounding box center [360, 115] width 506 height 140
type input "[PERSON_NAME]"
click at [223, 72] on icon "Search" at bounding box center [224, 71] width 9 height 9
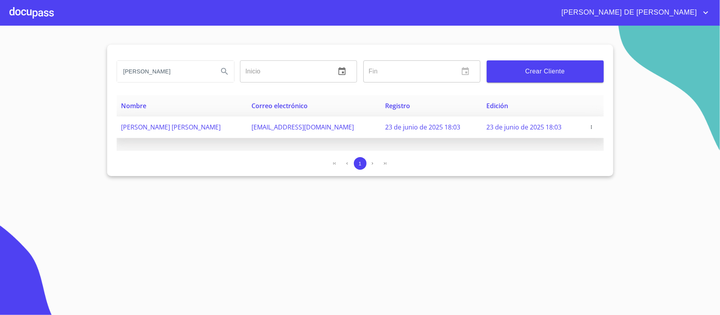
click at [589, 127] on icon "button" at bounding box center [592, 128] width 6 height 6
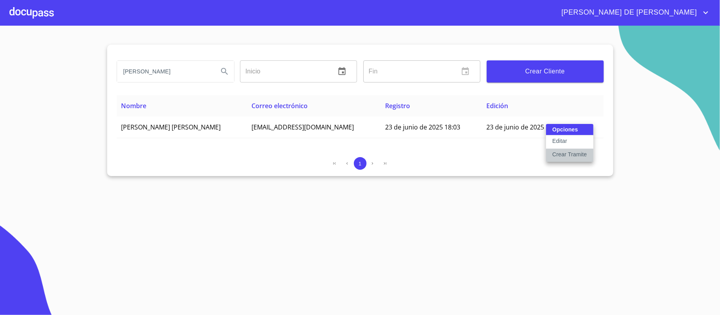
click at [581, 157] on p "Crear Tramite" at bounding box center [569, 155] width 35 height 8
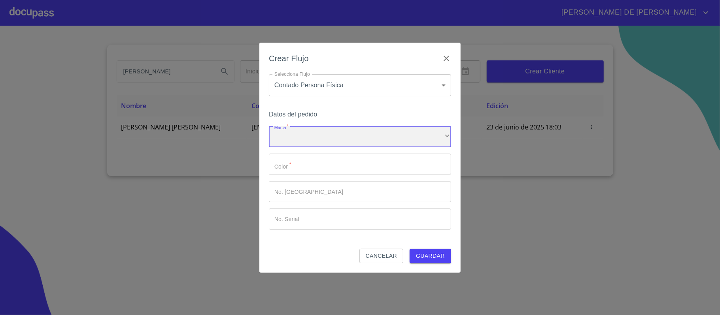
click at [371, 131] on div "​" at bounding box center [360, 137] width 182 height 21
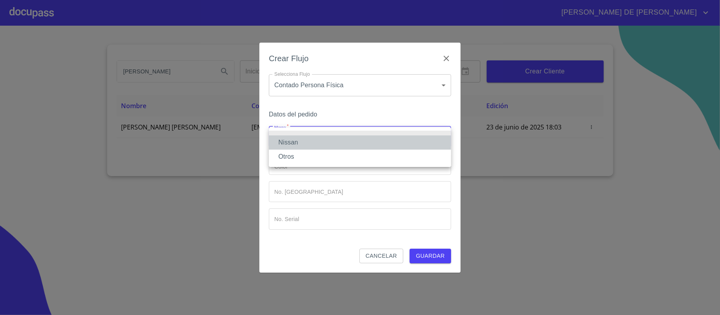
click at [360, 140] on li "Nissan" at bounding box center [360, 143] width 182 height 14
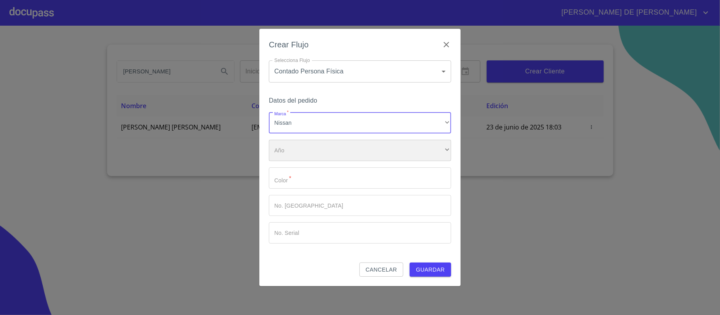
click at [355, 152] on div "​" at bounding box center [360, 150] width 182 height 21
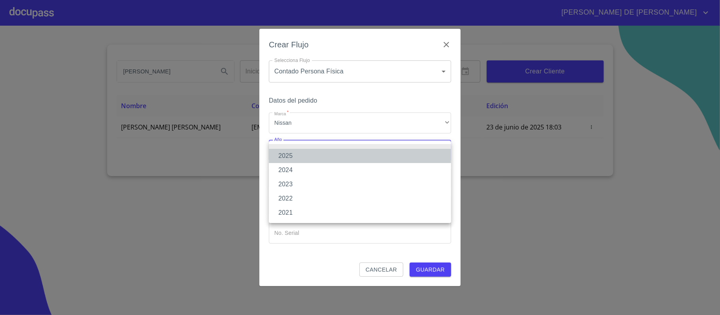
click at [336, 157] on li "2025" at bounding box center [360, 156] width 182 height 14
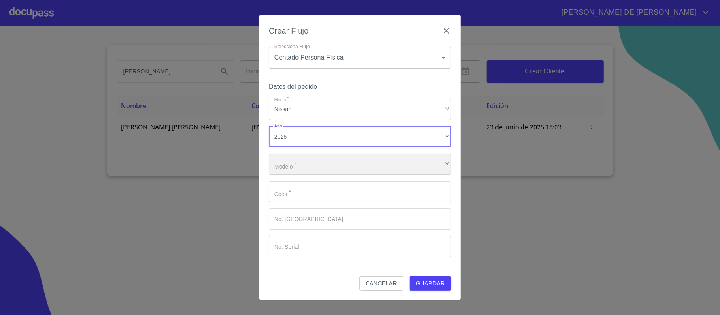
click at [336, 165] on div "​" at bounding box center [360, 164] width 182 height 21
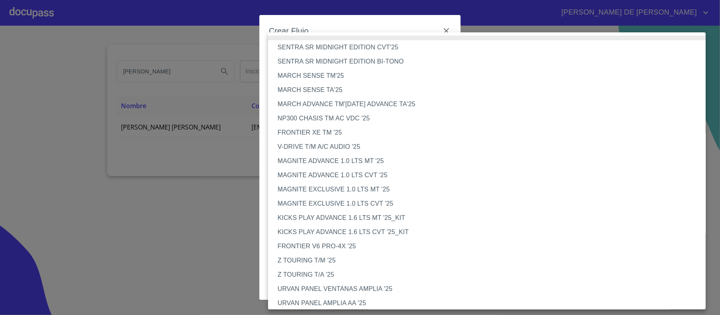
click at [338, 144] on li "V-DRIVE T/M A/C AUDIO '25" at bounding box center [491, 147] width 446 height 14
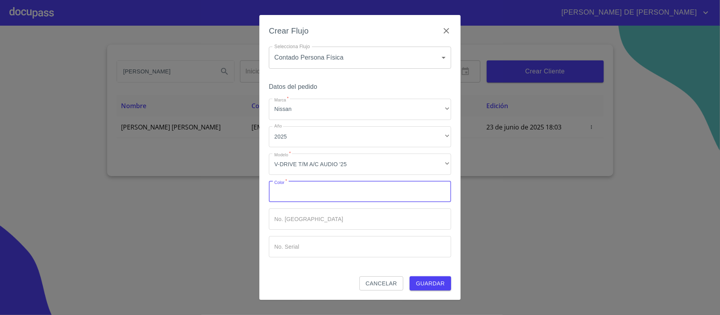
click at [345, 193] on input "Marca   *" at bounding box center [360, 191] width 182 height 21
type input "PLATA"
click at [430, 289] on button "Guardar" at bounding box center [431, 284] width 42 height 15
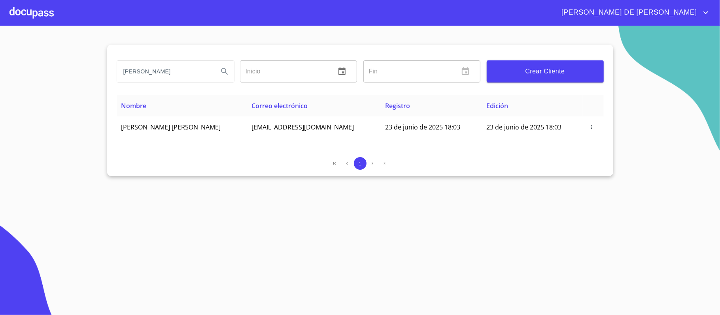
click at [47, 17] on div at bounding box center [31, 12] width 44 height 25
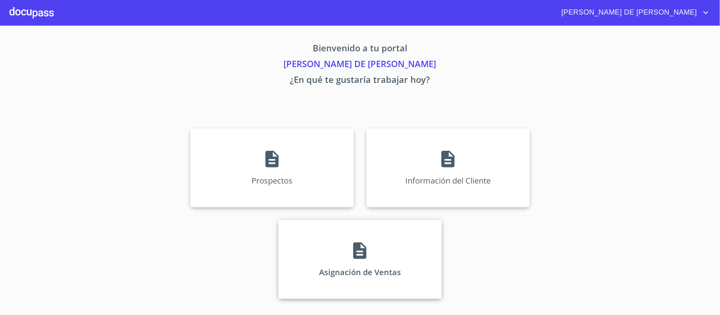
click at [380, 252] on div "Asignación de Ventas" at bounding box center [359, 259] width 163 height 79
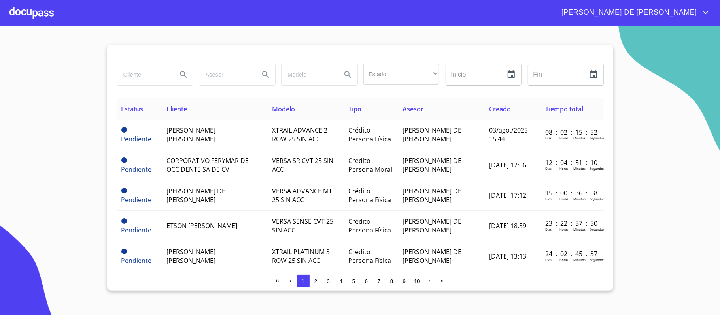
click at [145, 68] on input "search" at bounding box center [144, 74] width 54 height 21
type input "l"
click at [44, 14] on div at bounding box center [31, 12] width 44 height 25
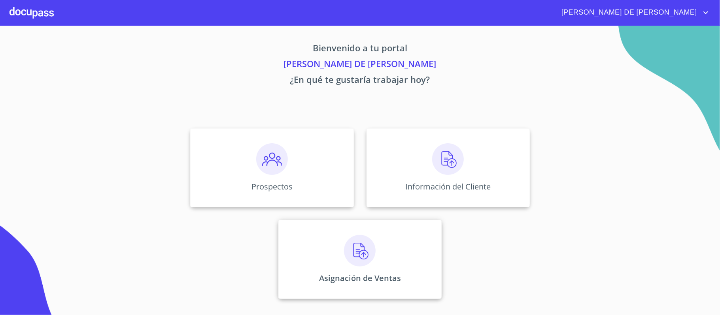
click at [343, 277] on p "Asignación de Ventas" at bounding box center [360, 278] width 82 height 11
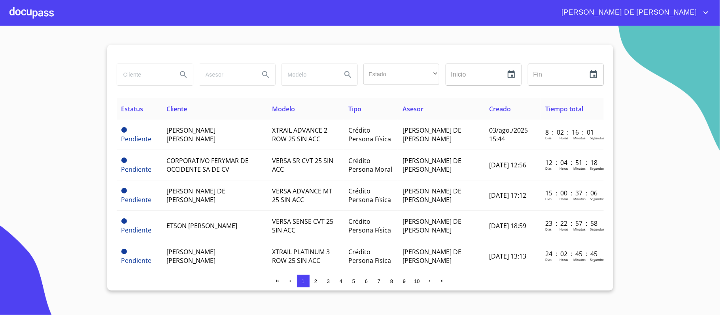
click at [150, 74] on input "search" at bounding box center [144, 74] width 54 height 21
type input "[PERSON_NAME]"
click at [185, 70] on icon "Search" at bounding box center [183, 74] width 9 height 9
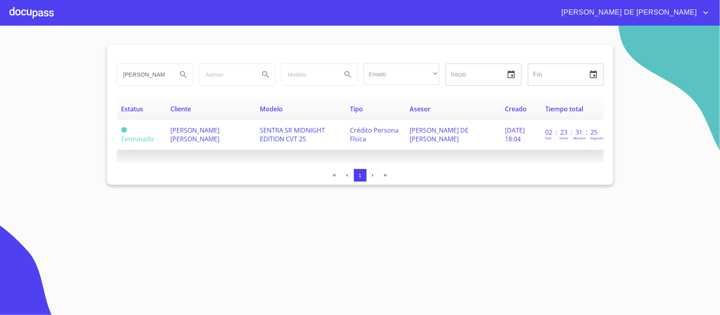
click at [193, 136] on span "[PERSON_NAME] [PERSON_NAME]" at bounding box center [194, 134] width 49 height 17
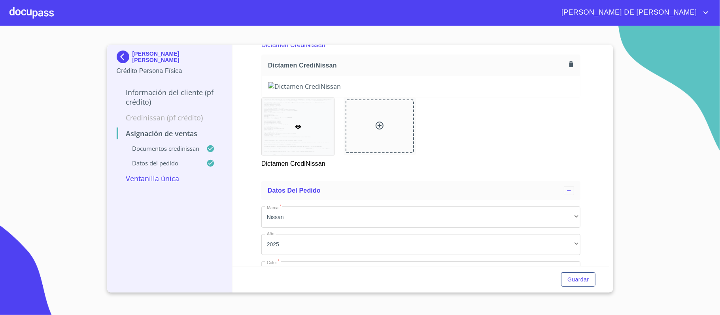
scroll to position [53, 0]
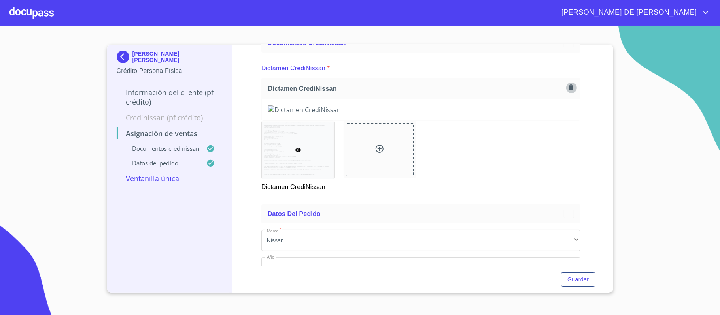
click at [566, 83] on button "button" at bounding box center [571, 87] width 11 height 11
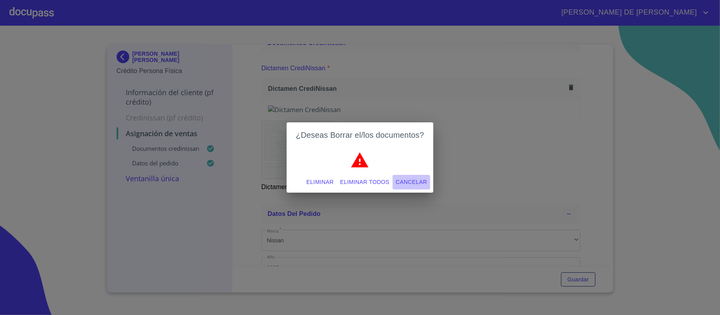
click at [426, 182] on span "Cancelar" at bounding box center [411, 183] width 31 height 10
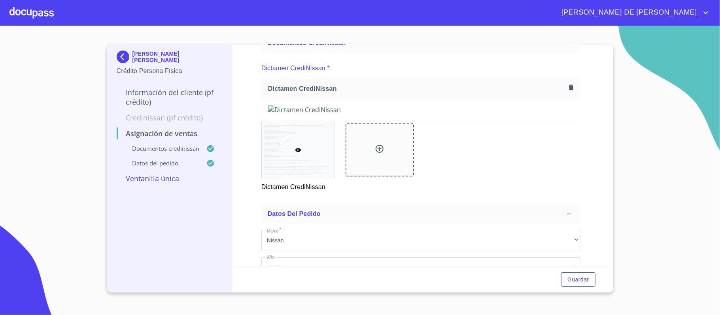
click at [32, 8] on div at bounding box center [31, 12] width 44 height 25
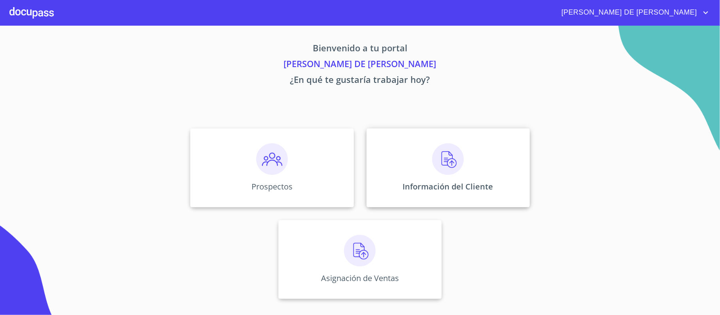
click at [412, 156] on div "Información del Cliente" at bounding box center [448, 167] width 163 height 79
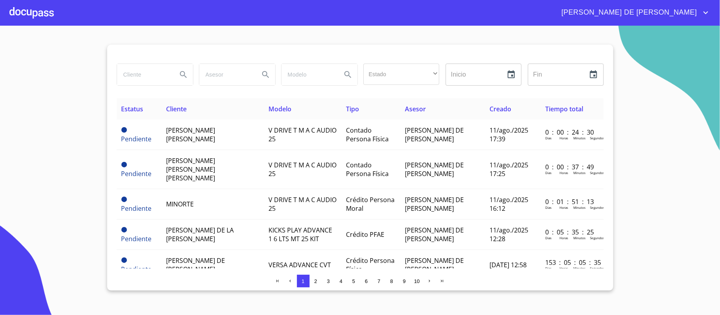
click at [127, 69] on input "search" at bounding box center [144, 74] width 54 height 21
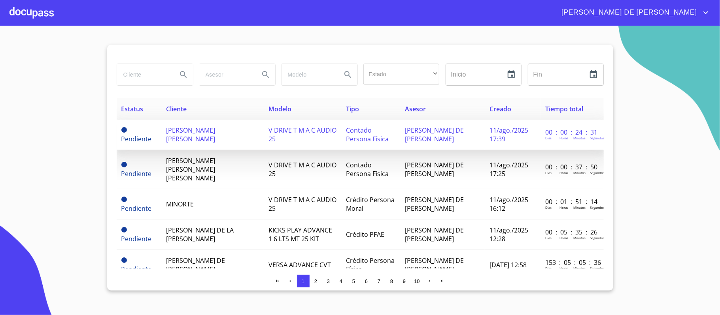
click at [198, 134] on span "[PERSON_NAME] [PERSON_NAME]" at bounding box center [190, 134] width 49 height 17
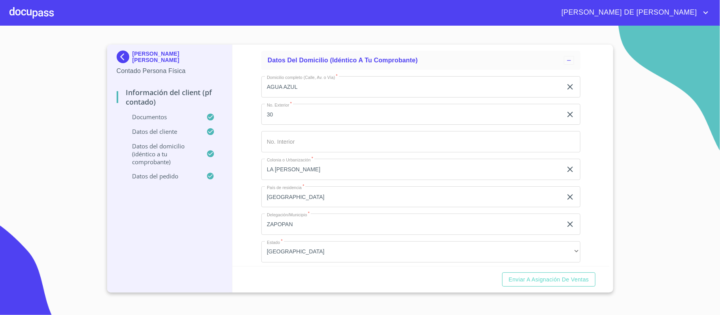
scroll to position [2116, 0]
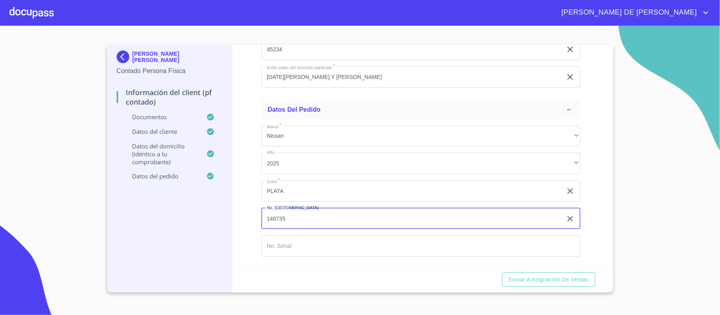
type input "148735"
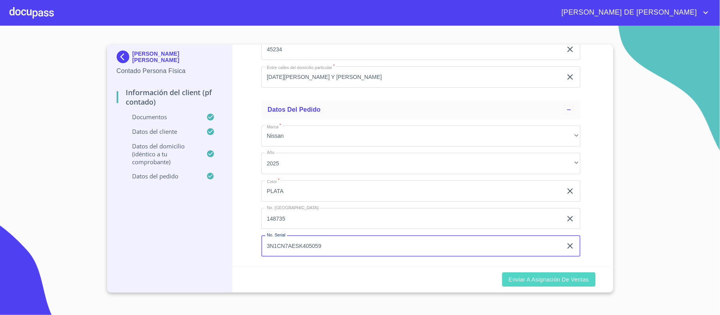
type input "3N1CN7AESK405059"
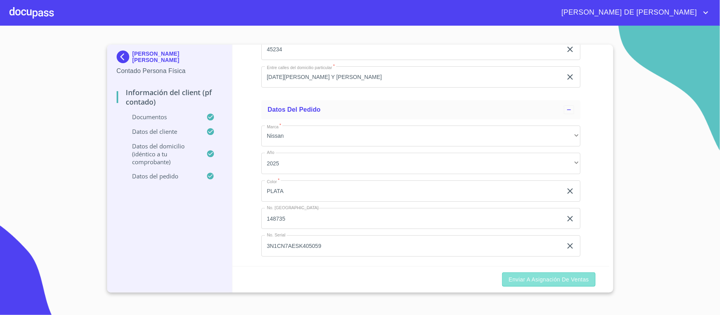
click at [523, 287] on button "Enviar a Asignación de Ventas" at bounding box center [548, 280] width 93 height 15
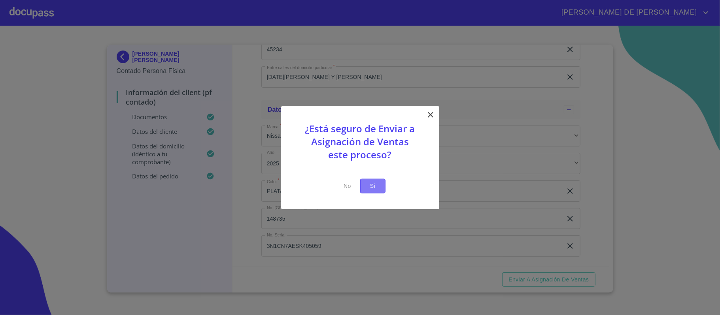
click at [368, 179] on button "Si" at bounding box center [372, 186] width 25 height 15
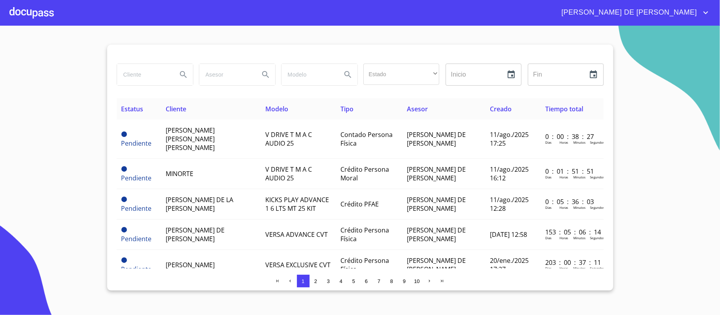
click at [33, 14] on div at bounding box center [31, 12] width 44 height 25
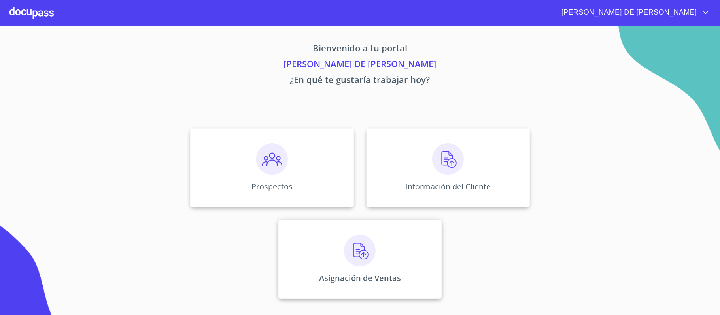
click at [418, 255] on div "Asignación de Ventas" at bounding box center [359, 259] width 163 height 79
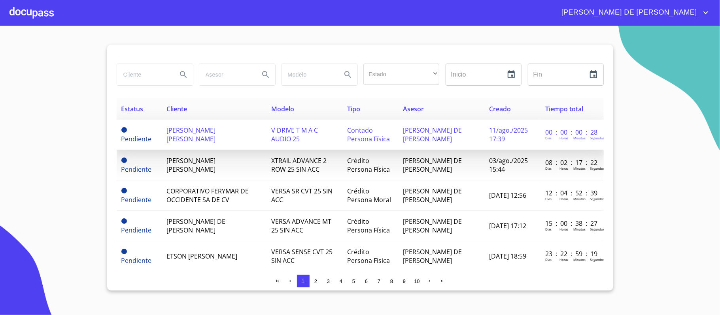
click at [208, 123] on td "[PERSON_NAME] [PERSON_NAME]" at bounding box center [214, 135] width 105 height 30
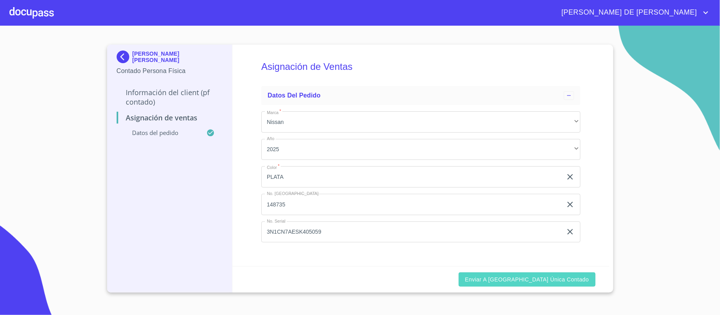
click at [544, 276] on span "Enviar a [GEOGRAPHIC_DATA] única contado" at bounding box center [527, 280] width 124 height 10
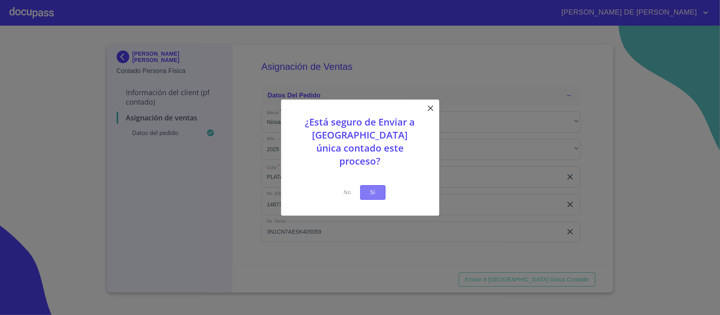
click at [372, 188] on span "Si" at bounding box center [373, 193] width 13 height 10
